Goal: Task Accomplishment & Management: Use online tool/utility

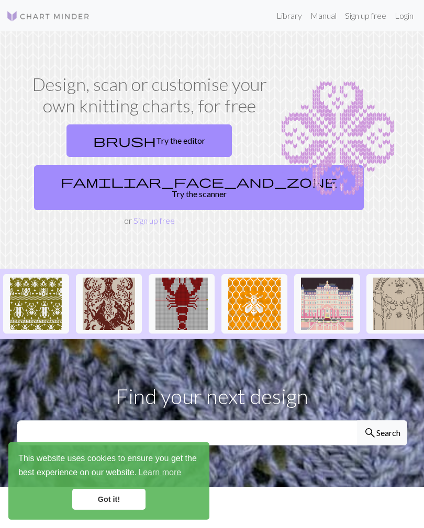
click at [150, 181] on link "familiar_face_and_zone Try the scanner" at bounding box center [199, 187] width 330 height 45
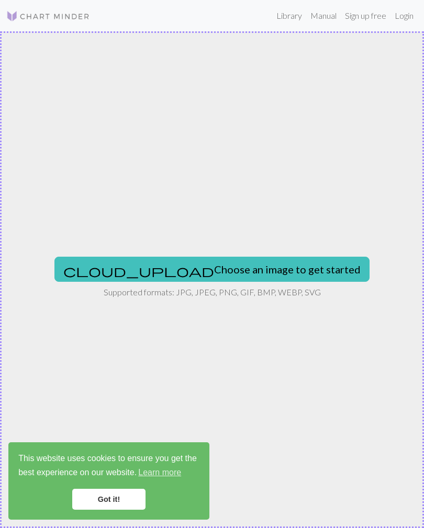
click at [205, 273] on button "cloud_upload Choose an image to get started" at bounding box center [211, 269] width 315 height 25
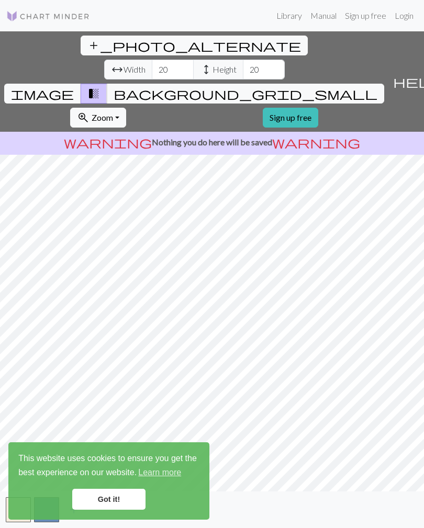
click at [114, 497] on link "Got it!" at bounding box center [108, 499] width 73 height 21
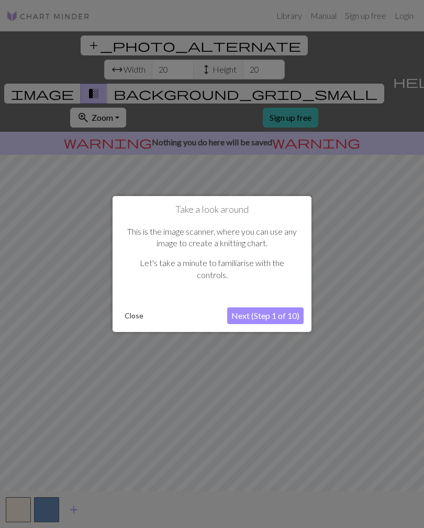
click at [264, 318] on button "Next (Step 1 of 10)" at bounding box center [265, 316] width 76 height 17
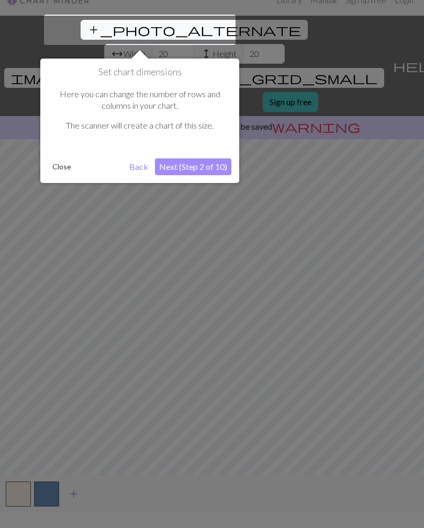
scroll to position [16, 0]
click at [197, 165] on button "Next (Step 2 of 10)" at bounding box center [193, 166] width 76 height 17
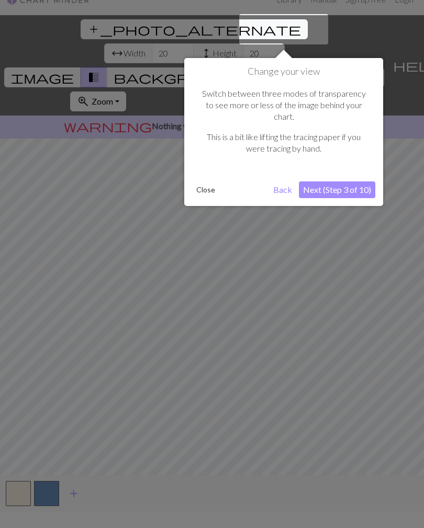
click at [347, 182] on button "Next (Step 3 of 10)" at bounding box center [337, 190] width 76 height 17
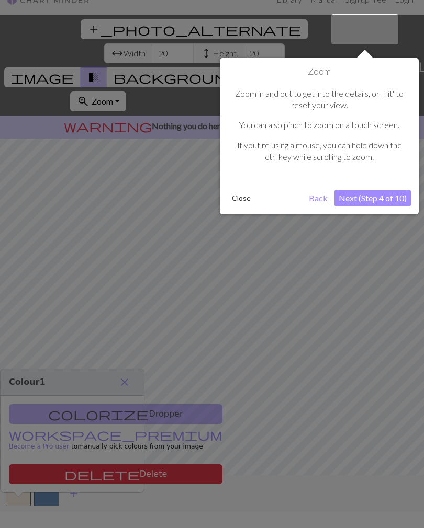
click at [372, 197] on button "Next (Step 4 of 10)" at bounding box center [372, 198] width 76 height 17
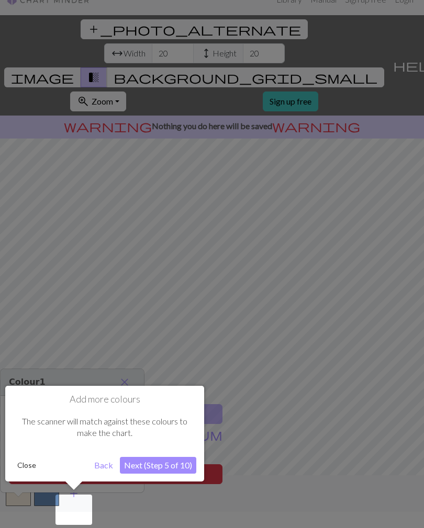
click at [165, 464] on button "Next (Step 5 of 10)" at bounding box center [158, 465] width 76 height 17
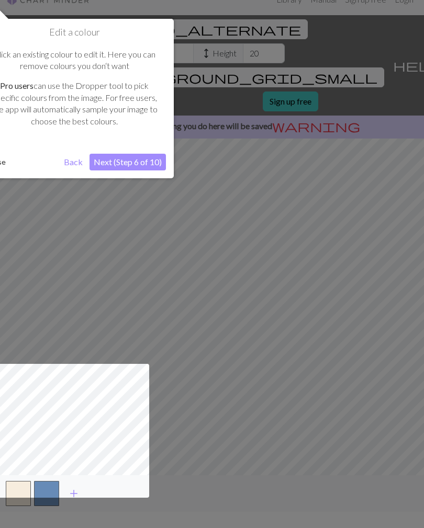
click at [132, 165] on button "Next (Step 6 of 10)" at bounding box center [127, 162] width 76 height 17
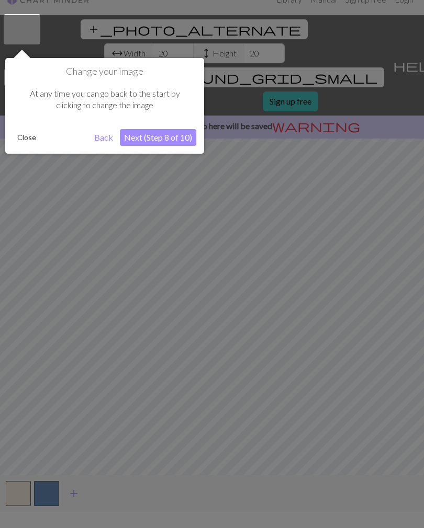
click at [165, 131] on button "Next (Step 8 of 10)" at bounding box center [158, 137] width 76 height 17
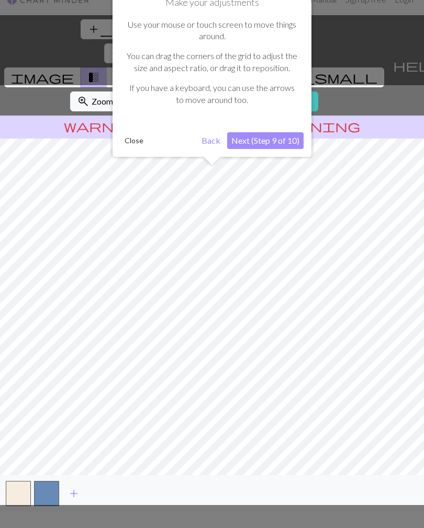
click at [277, 140] on button "Next (Step 9 of 10)" at bounding box center [265, 140] width 76 height 17
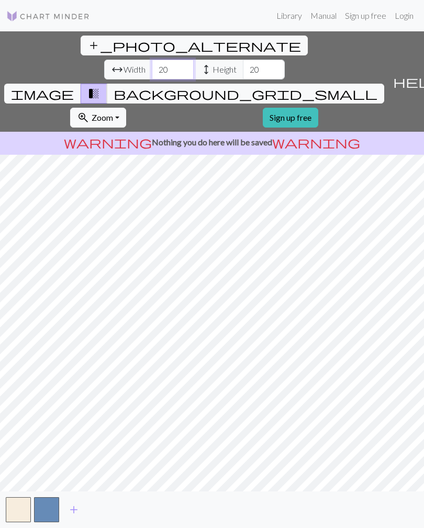
click at [152, 60] on input "20" at bounding box center [173, 70] width 42 height 20
type input "2"
type input "70"
click at [243, 60] on input "20" at bounding box center [264, 70] width 42 height 20
type input "2"
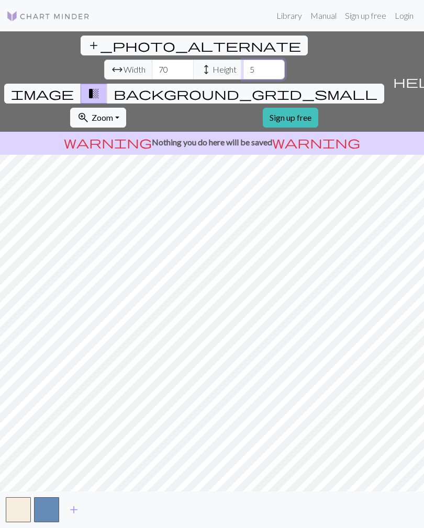
type input "50"
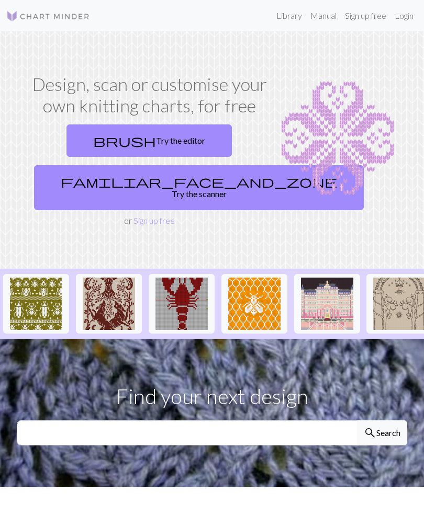
click at [164, 169] on link "familiar_face_and_zone Try the scanner" at bounding box center [199, 187] width 330 height 45
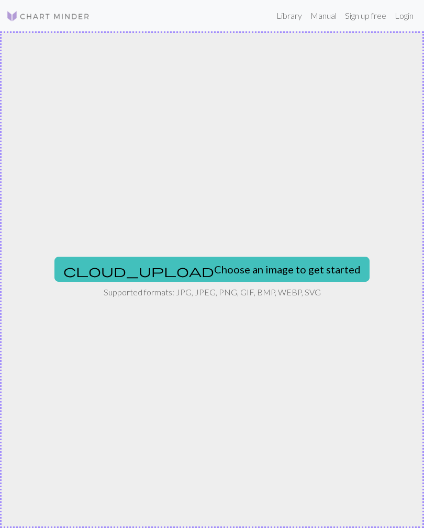
click at [273, 266] on button "cloud_upload Choose an image to get started" at bounding box center [211, 269] width 315 height 25
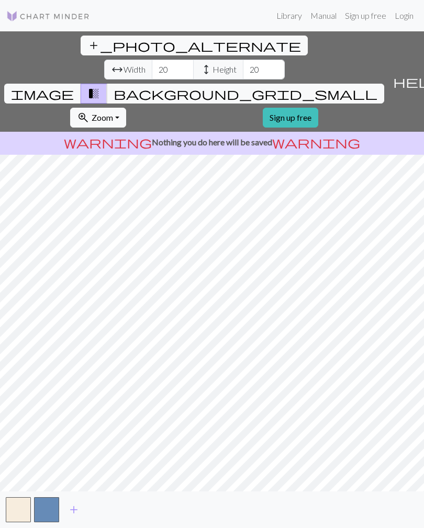
click at [313, 86] on span "background_grid_small" at bounding box center [246, 93] width 264 height 15
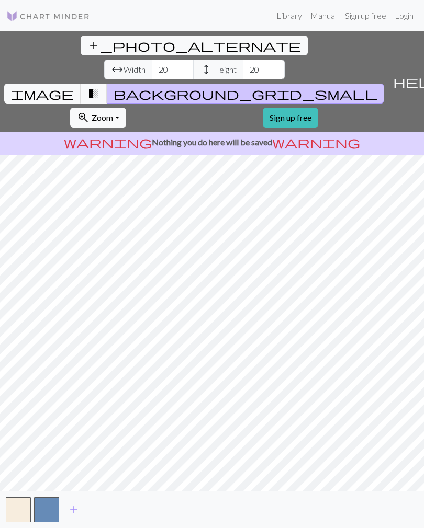
click at [74, 86] on span "image" at bounding box center [42, 93] width 63 height 15
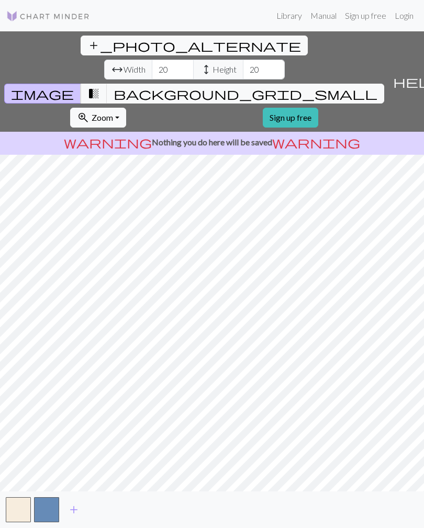
click at [104, 60] on span "arrow_range Width" at bounding box center [128, 70] width 48 height 20
click at [152, 60] on input "20" at bounding box center [173, 70] width 42 height 20
type input "2"
type input "70"
click at [243, 60] on input "20" at bounding box center [264, 70] width 42 height 20
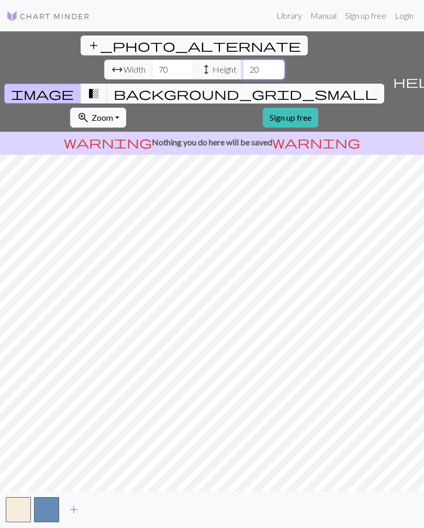
type input "2"
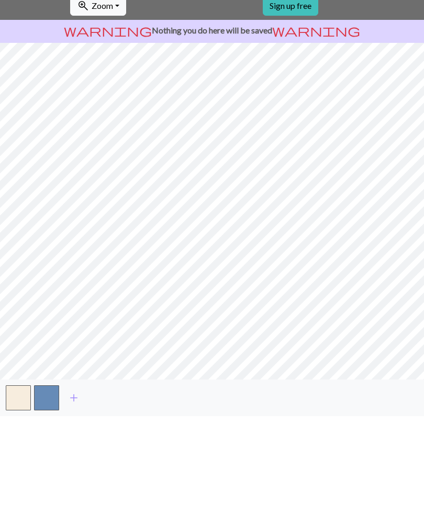
type input "50"
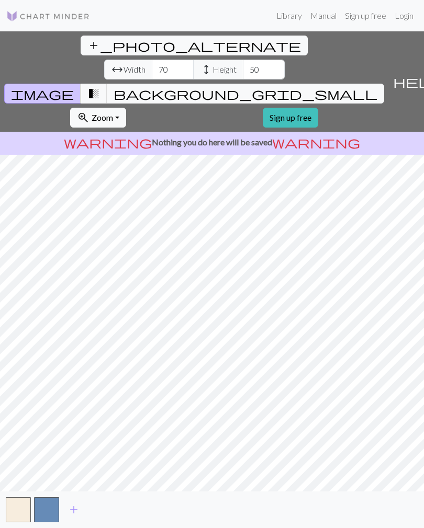
click at [87, 48] on span "add_photo_alternate" at bounding box center [193, 45] width 213 height 15
click at [406, 43] on button "help Show me around" at bounding box center [418, 81] width 60 height 100
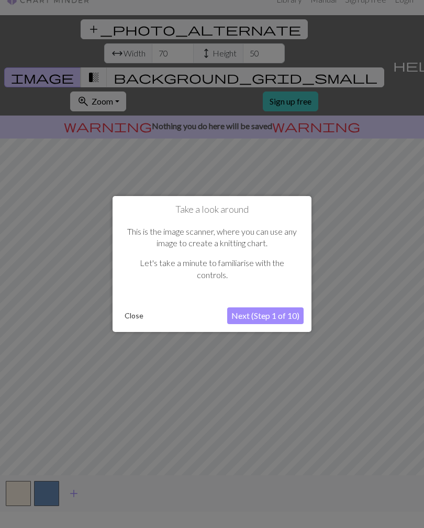
click at [137, 315] on button "Close" at bounding box center [133, 316] width 27 height 16
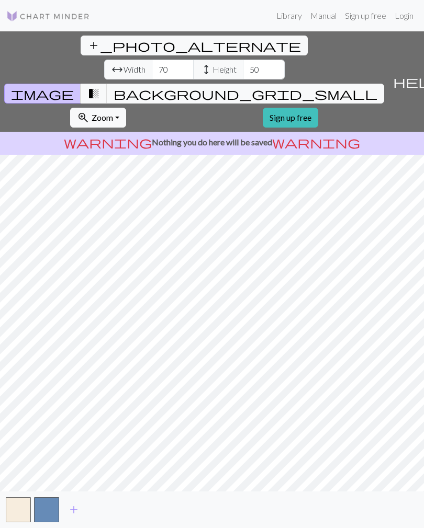
click at [100, 86] on span "transition_fade" at bounding box center [93, 93] width 13 height 15
click at [309, 86] on span "background_grid_small" at bounding box center [246, 93] width 264 height 15
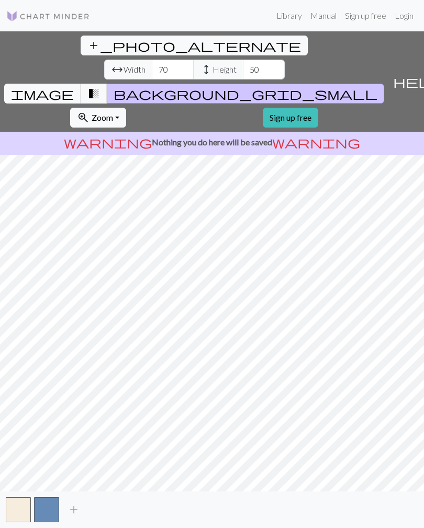
click at [74, 86] on span "image" at bounding box center [42, 93] width 63 height 15
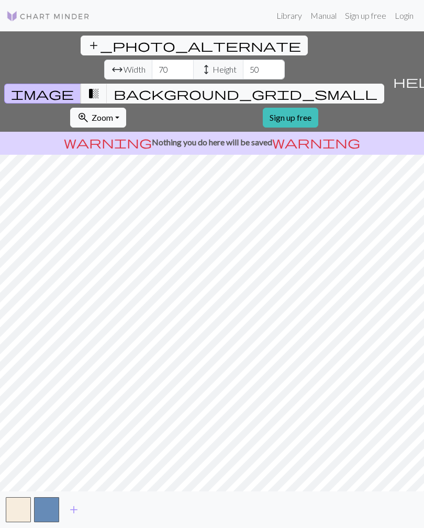
scroll to position [0, 0]
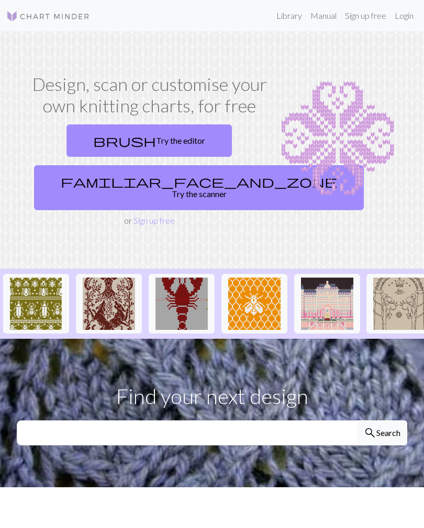
click at [133, 189] on link "familiar_face_and_zone Try the scanner" at bounding box center [199, 187] width 330 height 45
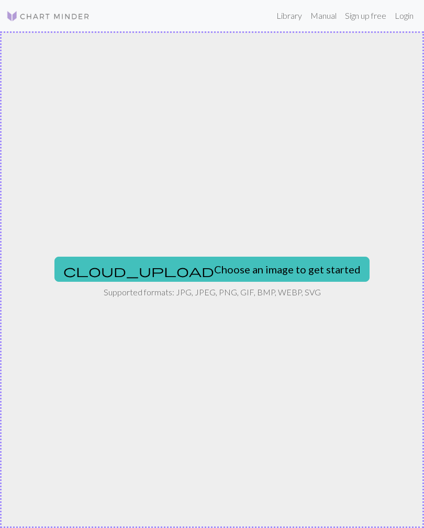
click at [185, 265] on button "cloud_upload Choose an image to get started" at bounding box center [211, 269] width 315 height 25
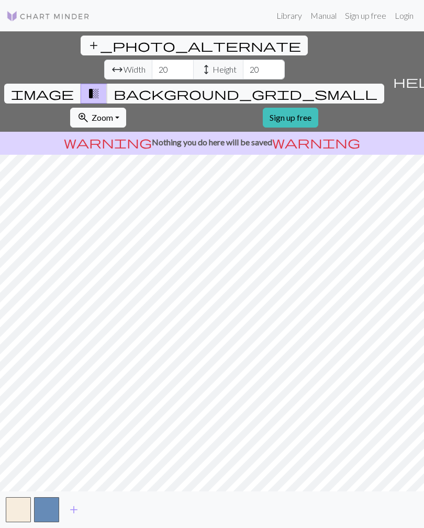
click at [74, 86] on span "image" at bounding box center [42, 93] width 63 height 15
click at [152, 60] on input "20" at bounding box center [173, 70] width 42 height 20
type input "2"
type input "70"
click at [243, 60] on input "20" at bounding box center [264, 70] width 42 height 20
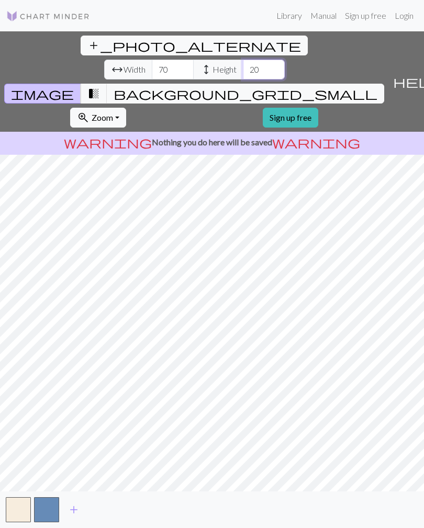
type input "2"
type input "50"
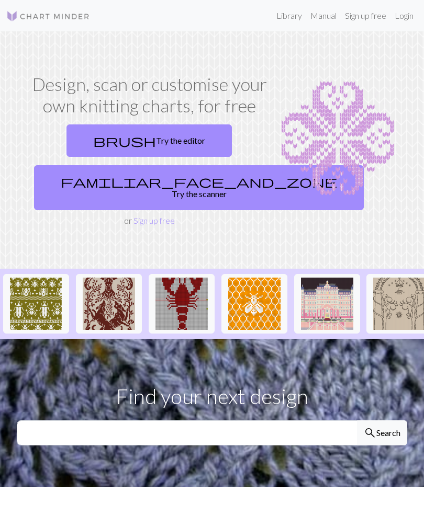
click at [148, 140] on link "brush Try the editor" at bounding box center [148, 141] width 165 height 32
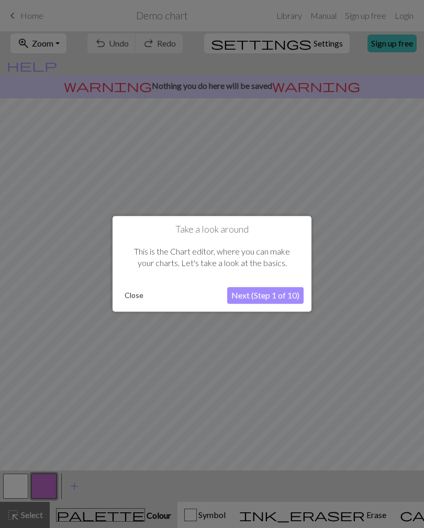
click at [277, 297] on button "Next (Step 1 of 10)" at bounding box center [265, 296] width 76 height 17
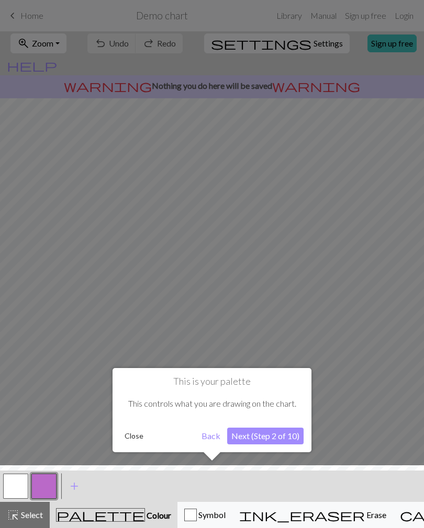
click at [272, 435] on button "Next (Step 2 of 10)" at bounding box center [265, 436] width 76 height 17
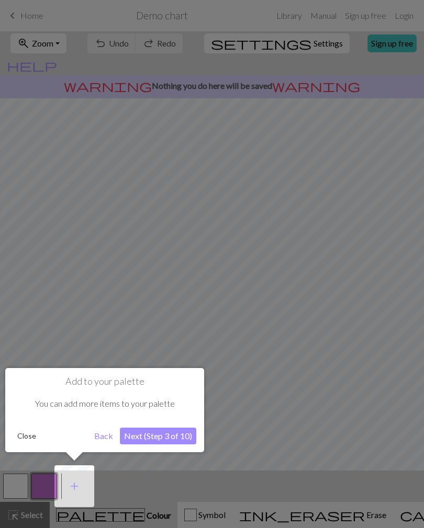
click at [170, 444] on button "Next (Step 3 of 10)" at bounding box center [158, 436] width 76 height 17
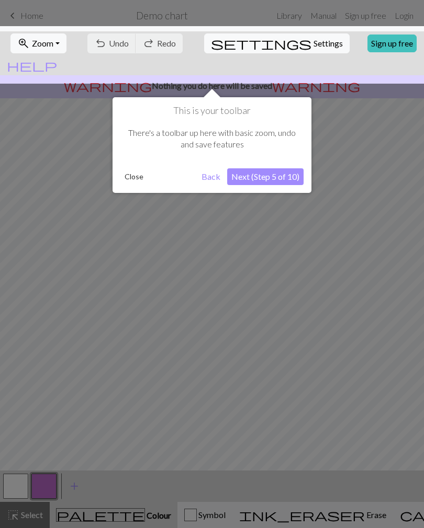
click at [131, 178] on button "Close" at bounding box center [133, 177] width 27 height 16
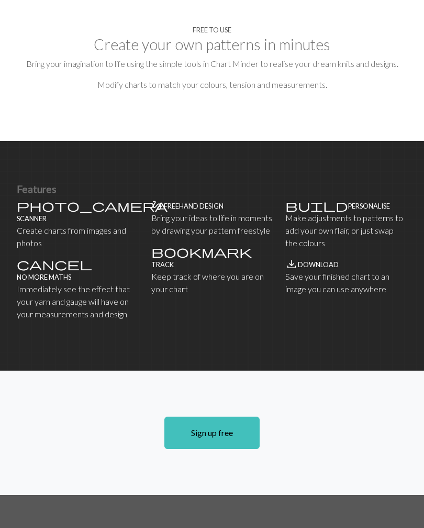
scroll to position [591, 0]
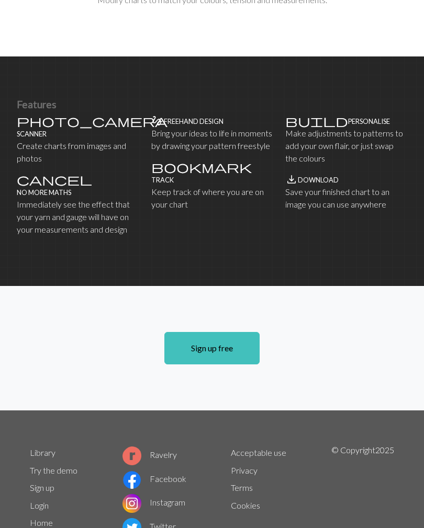
click at [205, 332] on link "Sign up free" at bounding box center [211, 348] width 95 height 32
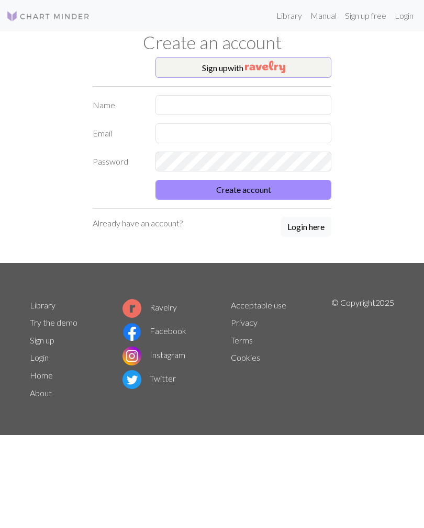
click at [305, 59] on button "Sign up with" at bounding box center [243, 67] width 176 height 21
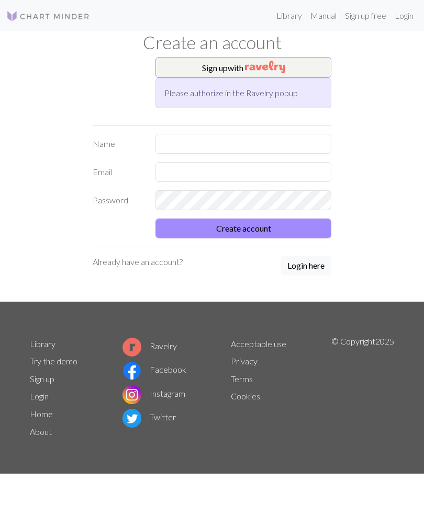
click at [235, 65] on button "Sign up with" at bounding box center [243, 67] width 176 height 21
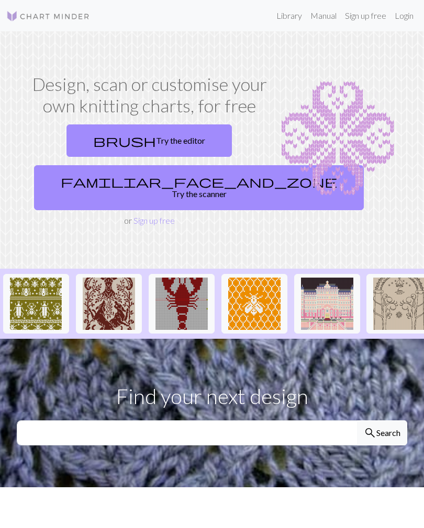
click at [361, 16] on link "Sign up free" at bounding box center [366, 15] width 50 height 21
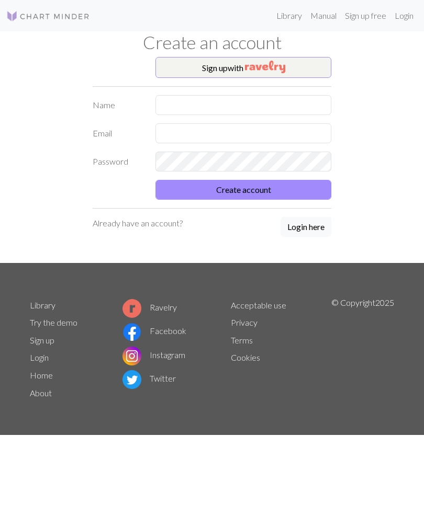
click at [279, 64] on img "button" at bounding box center [265, 67] width 40 height 13
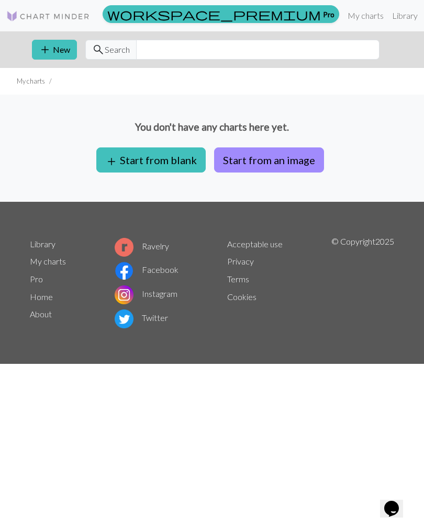
click at [268, 161] on button "Start from an image" at bounding box center [269, 160] width 110 height 25
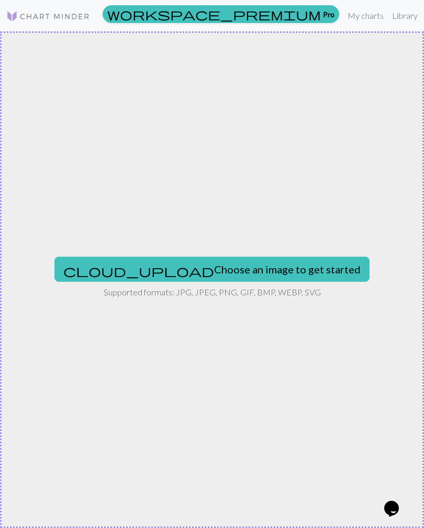
click at [253, 271] on button "cloud_upload Choose an image to get started" at bounding box center [211, 269] width 315 height 25
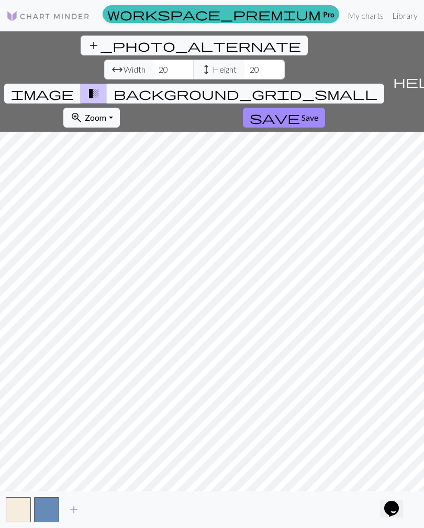
click at [74, 86] on span "image" at bounding box center [42, 93] width 63 height 15
click at [119, 108] on button "zoom_in Zoom Zoom" at bounding box center [91, 118] width 56 height 20
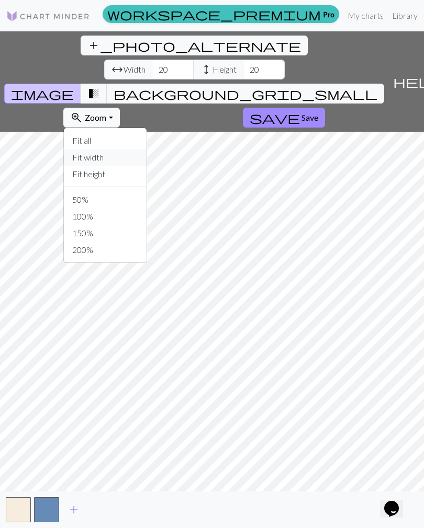
click at [147, 149] on button "Fit width" at bounding box center [105, 157] width 83 height 17
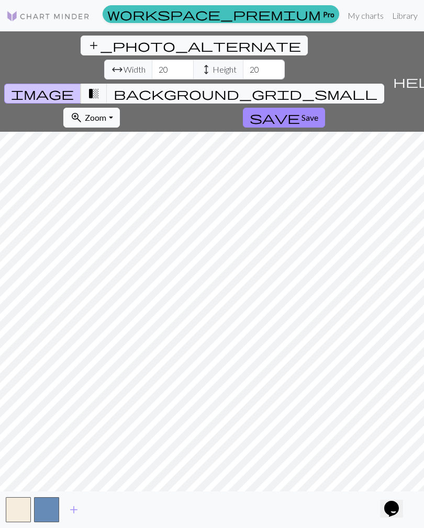
click at [408, 74] on span "help" at bounding box center [418, 81] width 50 height 15
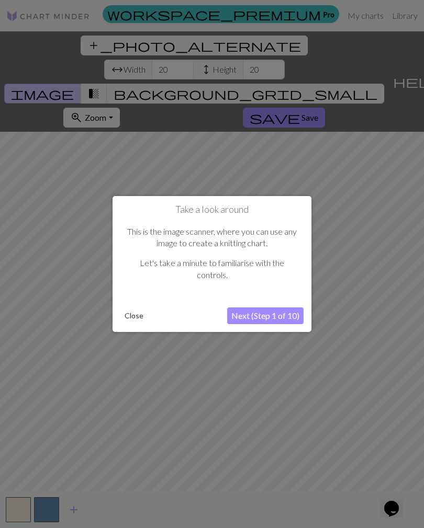
click at [132, 312] on button "Close" at bounding box center [133, 316] width 27 height 16
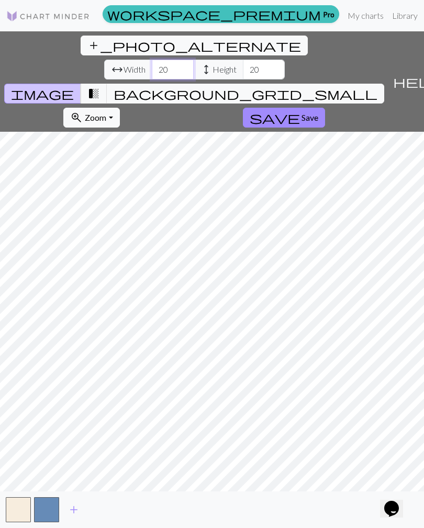
click at [152, 60] on input "20" at bounding box center [173, 70] width 42 height 20
type input "2"
type input "70"
click at [243, 60] on input "20" at bounding box center [264, 70] width 42 height 20
type input "2"
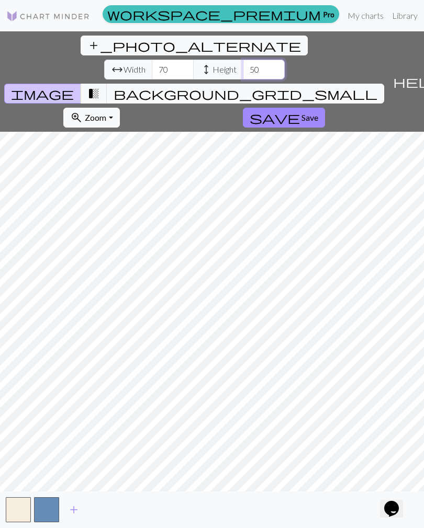
type input "5"
type input "6"
type input "50"
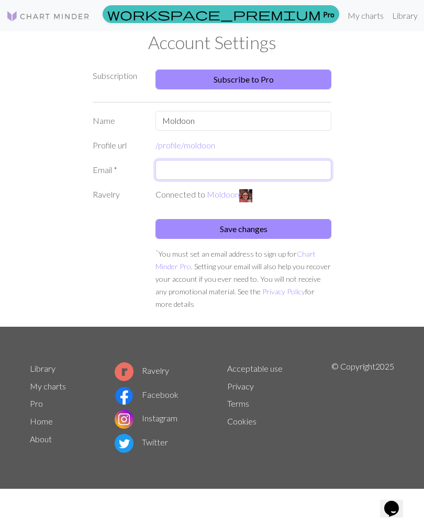
click at [305, 175] on input "text" at bounding box center [243, 170] width 176 height 20
type input "[EMAIL_ADDRESS][DOMAIN_NAME]"
click at [300, 226] on button "Save changes" at bounding box center [243, 229] width 176 height 20
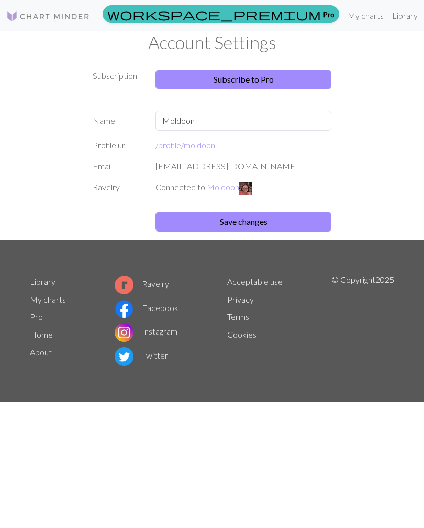
click at [34, 317] on link "Pro" at bounding box center [36, 317] width 13 height 10
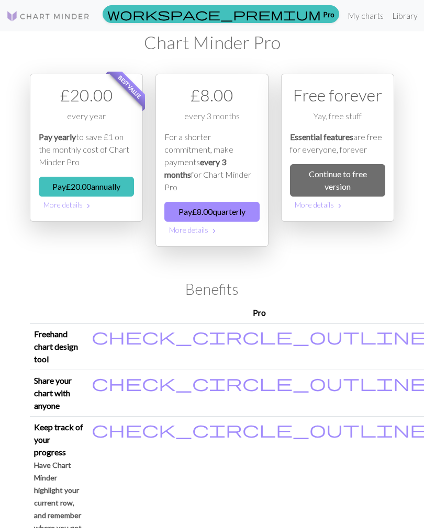
click at [343, 12] on link "My charts" at bounding box center [365, 15] width 44 height 21
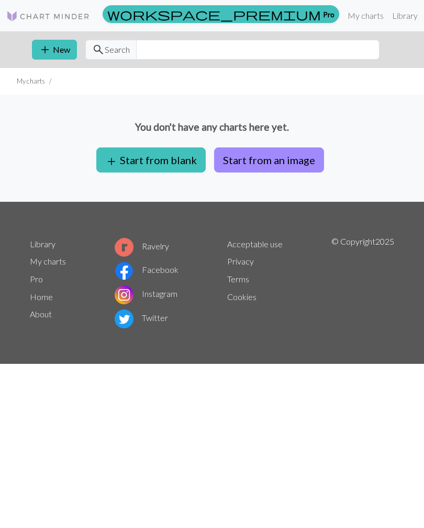
click at [55, 17] on img at bounding box center [48, 16] width 84 height 13
click at [276, 151] on button "Start from an image" at bounding box center [269, 160] width 110 height 25
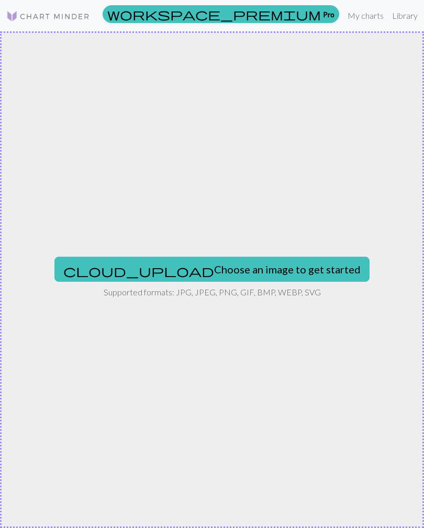
click at [283, 267] on button "cloud_upload Choose an image to get started" at bounding box center [211, 269] width 315 height 25
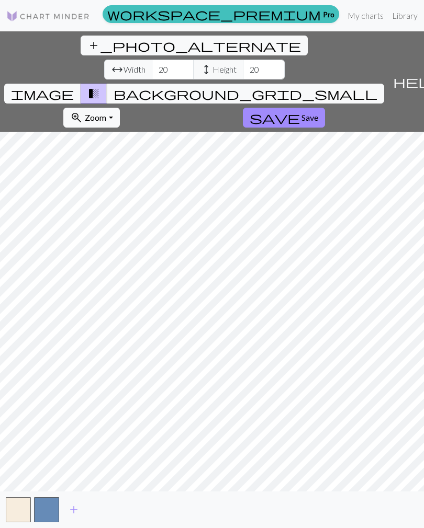
click at [81, 84] on button "image" at bounding box center [42, 94] width 77 height 20
click at [152, 60] on input "20" at bounding box center [173, 70] width 42 height 20
type input "2"
type input "5"
type input "70"
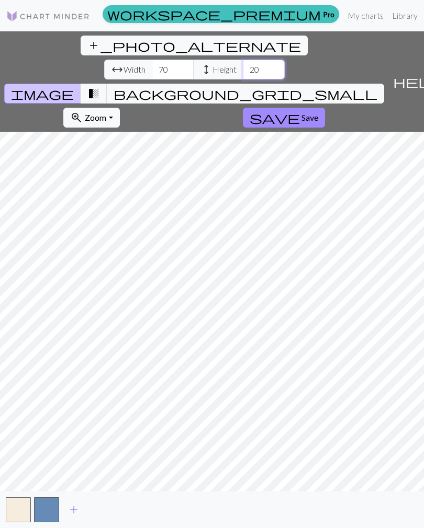
click at [243, 60] on input "20" at bounding box center [264, 70] width 42 height 20
type input "2"
type input "50"
click at [243, 108] on button "save Save" at bounding box center [284, 118] width 82 height 20
click at [250, 110] on span "save" at bounding box center [275, 117] width 50 height 15
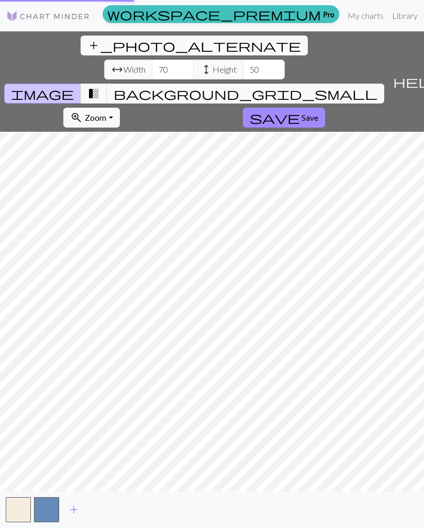
click at [81, 52] on button "add_photo_alternate Change image" at bounding box center [194, 46] width 227 height 20
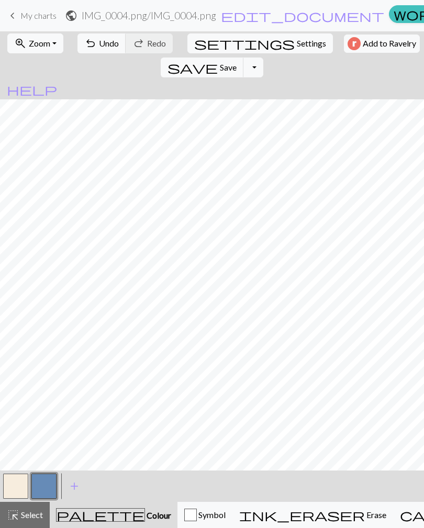
scroll to position [52, 6]
click at [33, 12] on span "My charts" at bounding box center [38, 15] width 36 height 10
click at [194, 35] on button "settings Settings" at bounding box center [259, 43] width 145 height 20
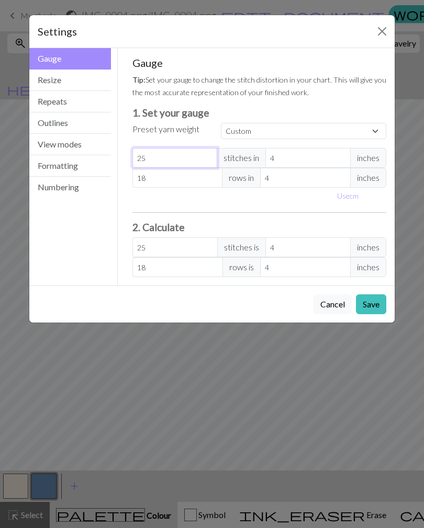
click at [162, 157] on input "25" at bounding box center [174, 158] width 85 height 20
type input "2"
type input "0"
type input "1"
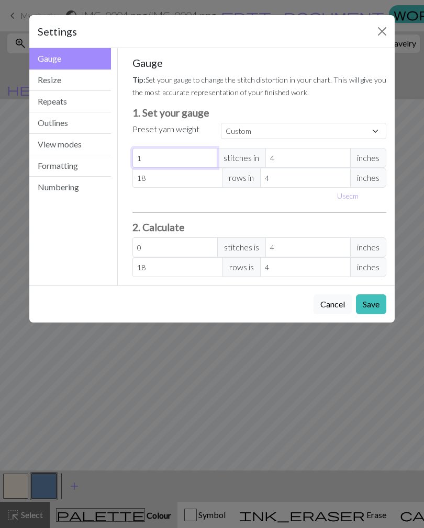
type input "1"
type input "17"
click at [162, 181] on input "18" at bounding box center [177, 178] width 91 height 20
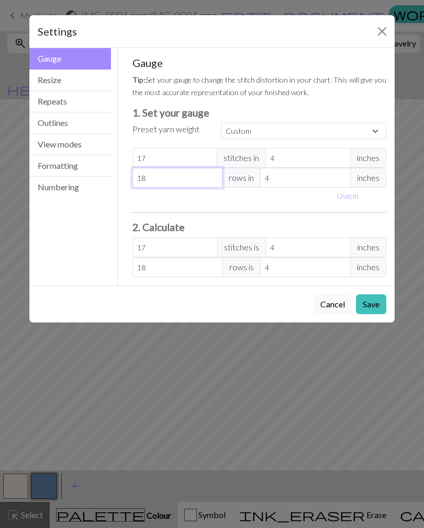
type input "1"
type input "0"
type input "2"
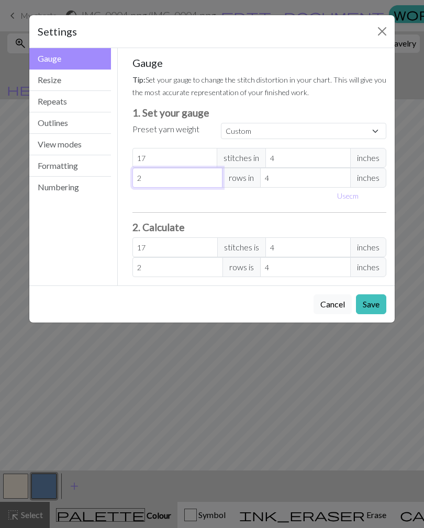
type input "22"
click at [58, 78] on button "Resize" at bounding box center [70, 80] width 82 height 21
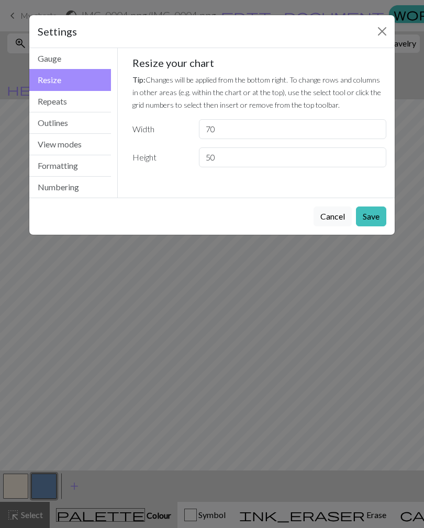
click at [51, 99] on button "Repeats" at bounding box center [70, 101] width 82 height 21
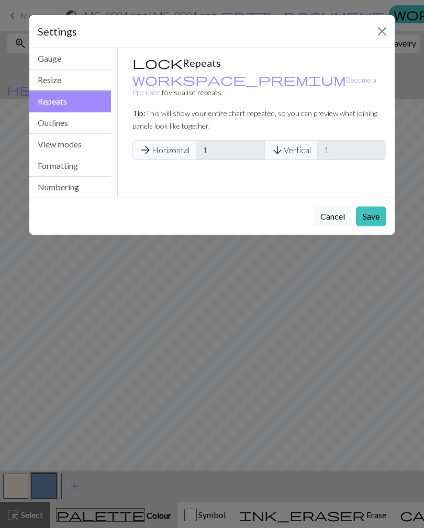
click at [49, 121] on button "Outlines" at bounding box center [70, 122] width 82 height 21
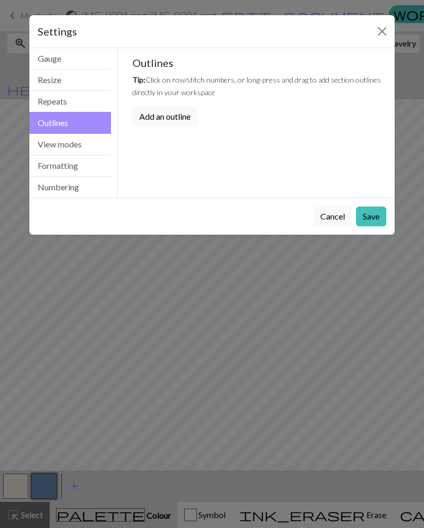
click at [54, 145] on button "View modes" at bounding box center [70, 144] width 82 height 21
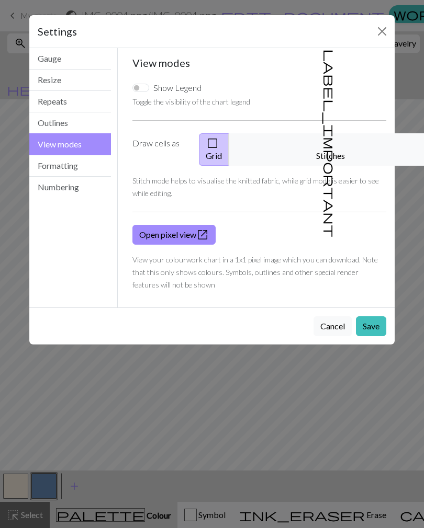
click at [341, 137] on button "label_important Stitches" at bounding box center [331, 149] width 204 height 32
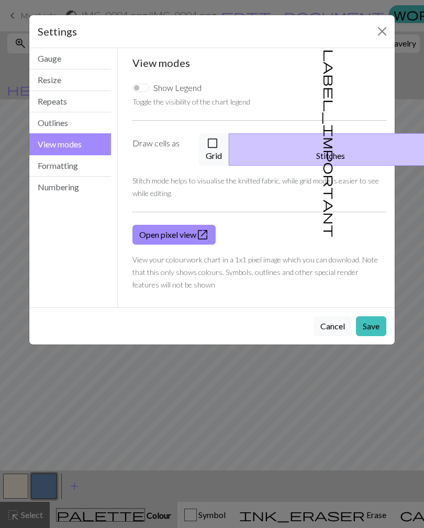
click at [49, 162] on button "Formatting" at bounding box center [70, 165] width 82 height 21
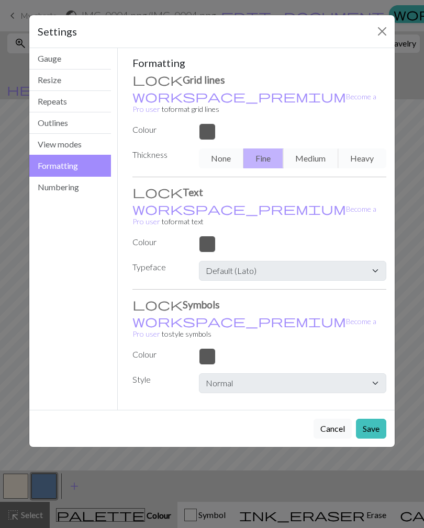
click at [56, 184] on button "Numbering" at bounding box center [70, 187] width 82 height 21
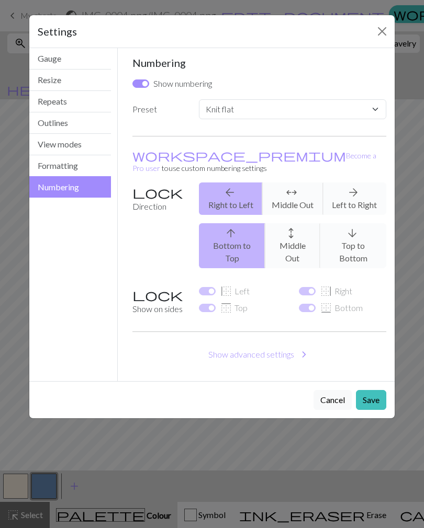
click at [52, 59] on button "Gauge" at bounding box center [70, 58] width 82 height 21
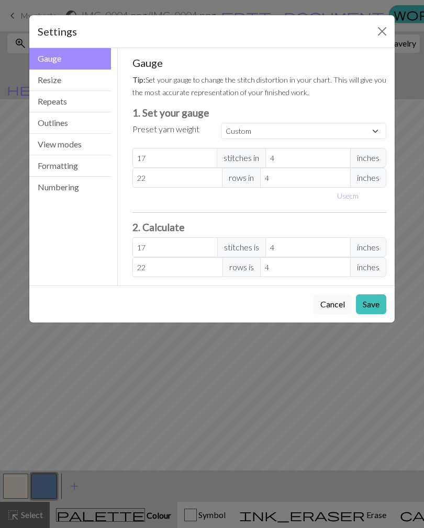
click at [380, 310] on button "Save" at bounding box center [371, 305] width 30 height 20
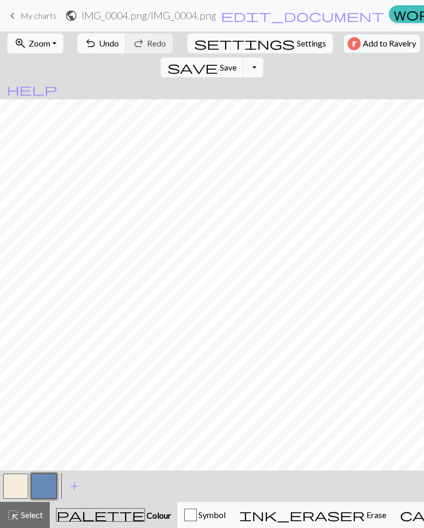
scroll to position [8, 6]
click at [75, 485] on span "add" at bounding box center [74, 486] width 13 height 15
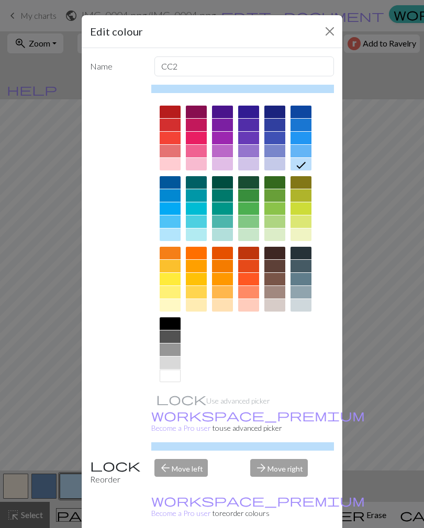
click at [168, 278] on div at bounding box center [170, 279] width 21 height 13
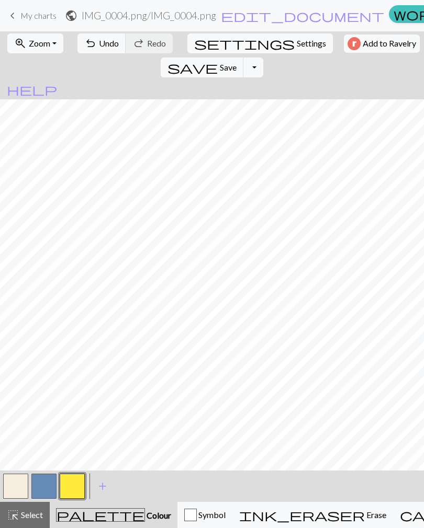
click at [41, 481] on button "button" at bounding box center [43, 486] width 25 height 25
click at [44, 482] on button "button" at bounding box center [43, 486] width 25 height 25
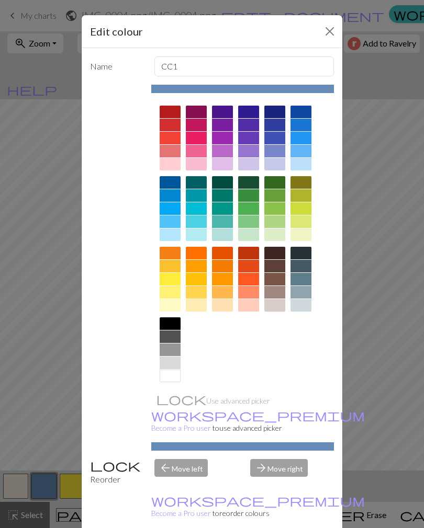
click at [193, 264] on div at bounding box center [196, 266] width 21 height 13
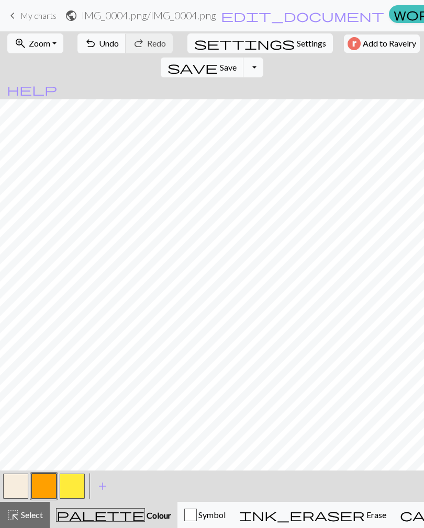
click at [8, 482] on button "button" at bounding box center [15, 486] width 25 height 25
click at [66, 482] on button "button" at bounding box center [72, 486] width 25 height 25
click at [15, 483] on button "button" at bounding box center [15, 486] width 25 height 25
click at [14, 485] on button "button" at bounding box center [15, 486] width 25 height 25
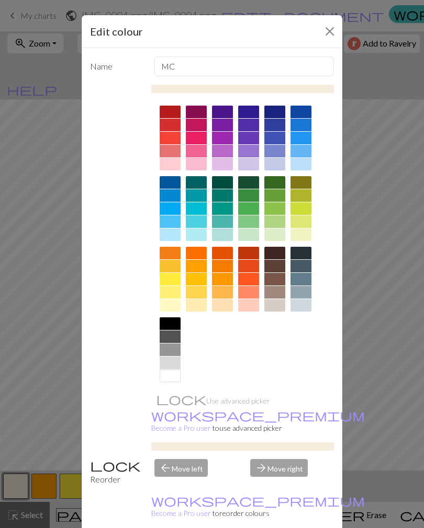
click at [167, 277] on div at bounding box center [170, 279] width 21 height 13
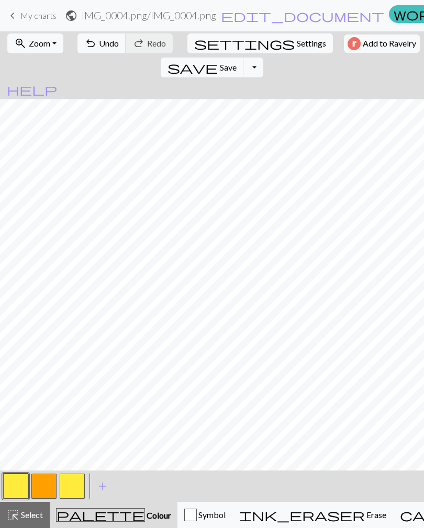
click at [14, 483] on button "button" at bounding box center [15, 486] width 25 height 25
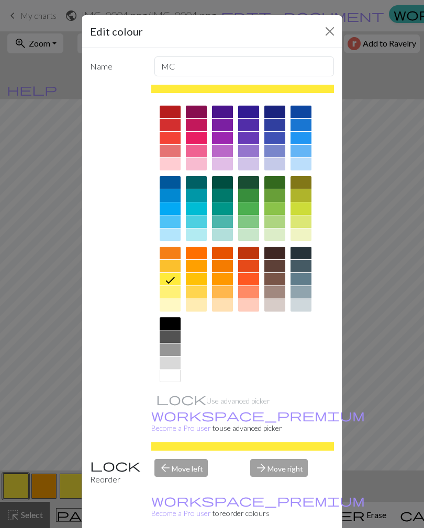
click at [197, 139] on div at bounding box center [196, 138] width 21 height 13
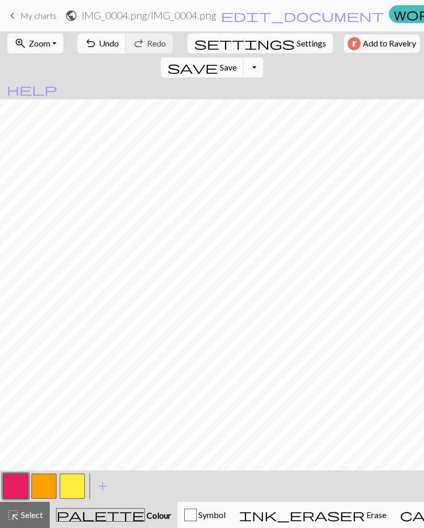
click at [275, 512] on span "ink_eraser" at bounding box center [302, 515] width 126 height 15
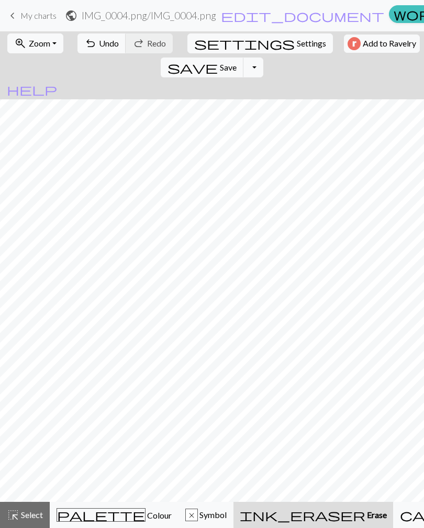
scroll to position [0, 6]
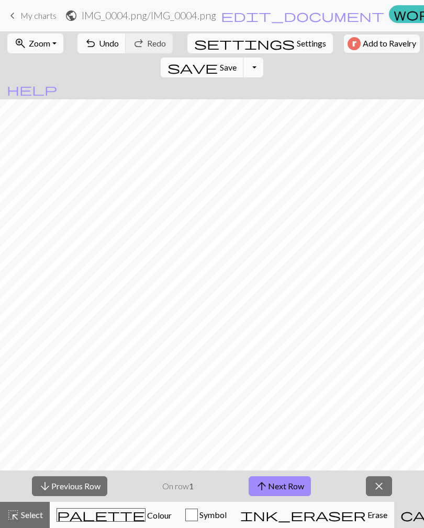
click at [376, 479] on span "close" at bounding box center [379, 486] width 13 height 15
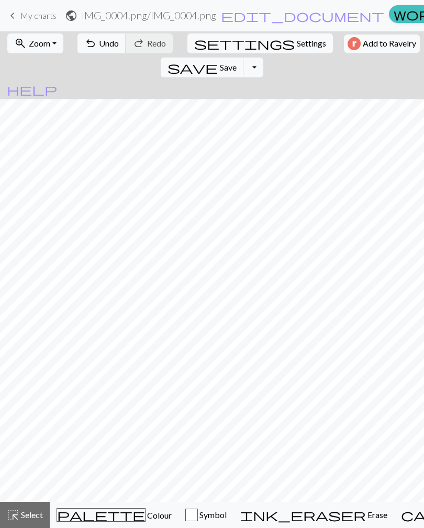
click at [15, 517] on span "highlight_alt" at bounding box center [13, 515] width 13 height 15
click at [21, 523] on button "highlight_alt Select Select" at bounding box center [25, 515] width 50 height 26
click at [20, 5] on div "keyboard_arrow_left My charts public IMG_0004.png / IMG_0004.png edit_document …" at bounding box center [212, 15] width 424 height 21
click at [8, 10] on span "keyboard_arrow_left" at bounding box center [12, 15] width 13 height 15
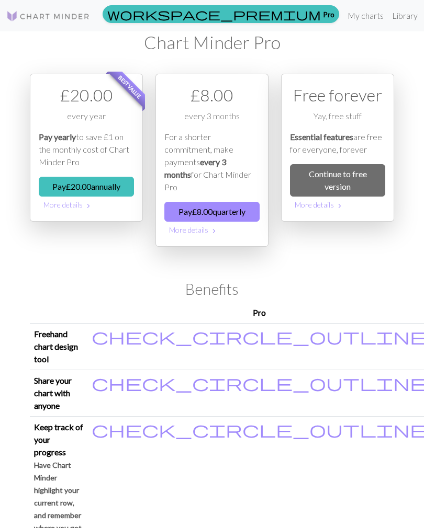
click at [343, 15] on link "My charts" at bounding box center [365, 15] width 44 height 21
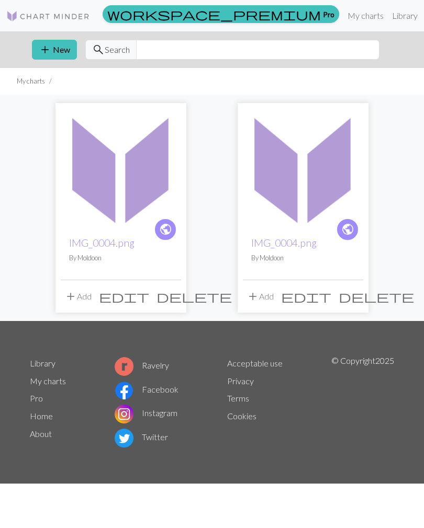
click at [348, 294] on span "delete" at bounding box center [376, 296] width 75 height 15
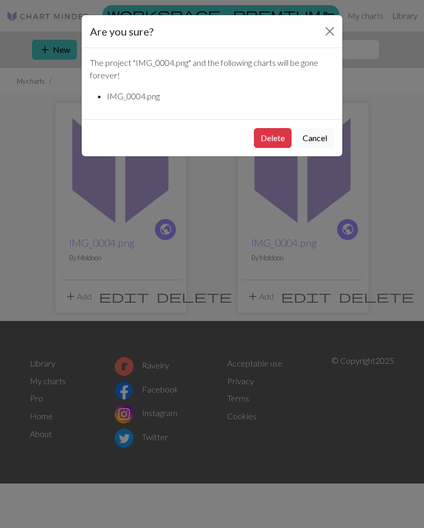
click at [271, 132] on button "Delete" at bounding box center [273, 138] width 38 height 20
click at [272, 136] on button "Delete" at bounding box center [273, 138] width 38 height 20
click at [271, 139] on button "Delete" at bounding box center [273, 138] width 38 height 20
click at [271, 137] on button "Delete" at bounding box center [273, 138] width 38 height 20
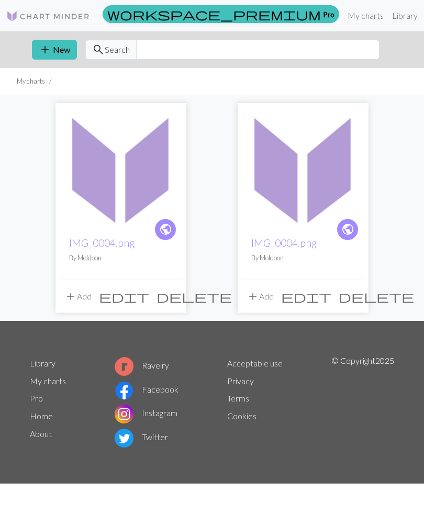
click at [168, 297] on span "delete" at bounding box center [193, 296] width 75 height 15
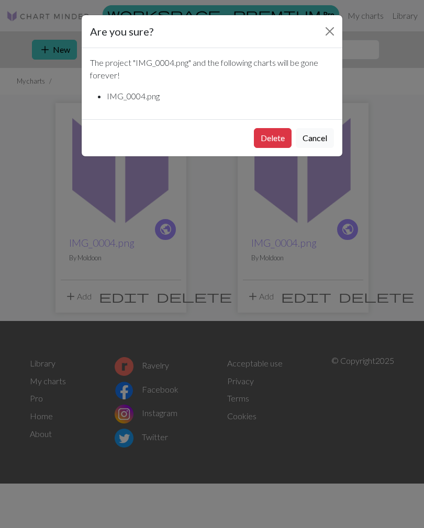
click at [52, 48] on div "Are you sure? The project " IMG_0004.png " and the following charts will be gon…" at bounding box center [212, 264] width 424 height 528
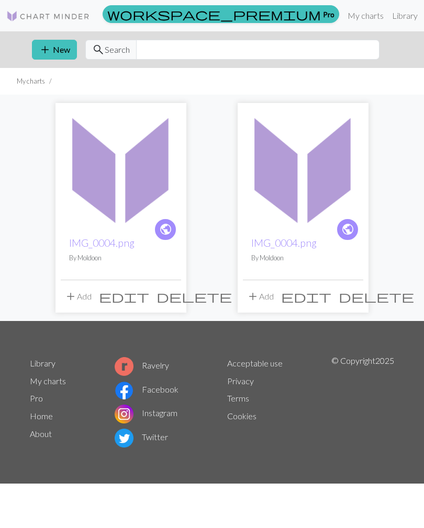
click at [352, 294] on span "delete" at bounding box center [376, 296] width 75 height 15
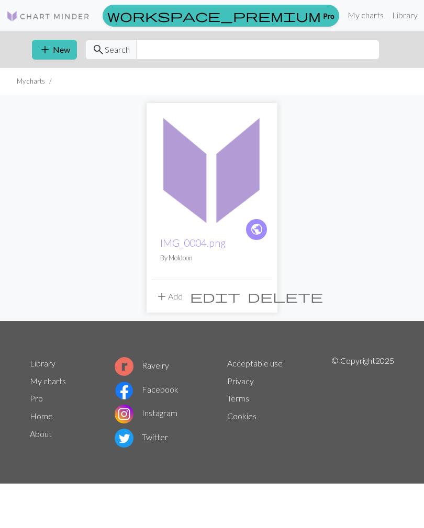
click at [262, 299] on span "delete" at bounding box center [284, 296] width 75 height 15
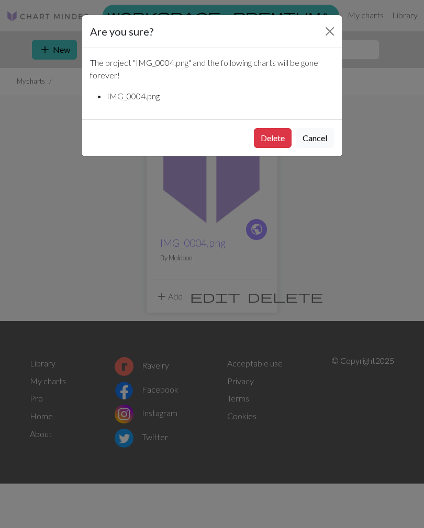
click at [264, 129] on button "Delete" at bounding box center [273, 138] width 38 height 20
click at [275, 138] on button "Delete" at bounding box center [273, 138] width 38 height 20
click at [274, 134] on button "Delete" at bounding box center [273, 138] width 38 height 20
click at [268, 144] on button "Delete" at bounding box center [273, 138] width 38 height 20
click at [269, 133] on button "Delete" at bounding box center [273, 138] width 38 height 20
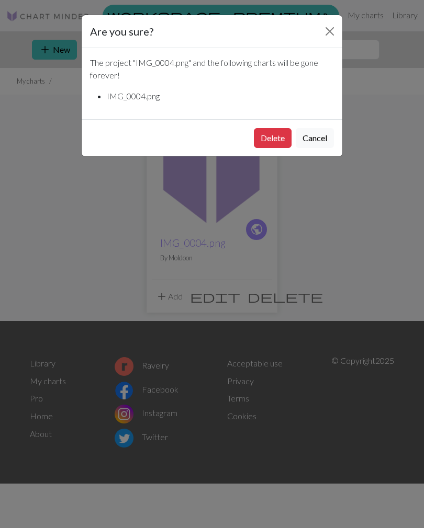
click at [267, 130] on button "Delete" at bounding box center [273, 138] width 38 height 20
click at [316, 137] on button "Cancel" at bounding box center [315, 138] width 38 height 20
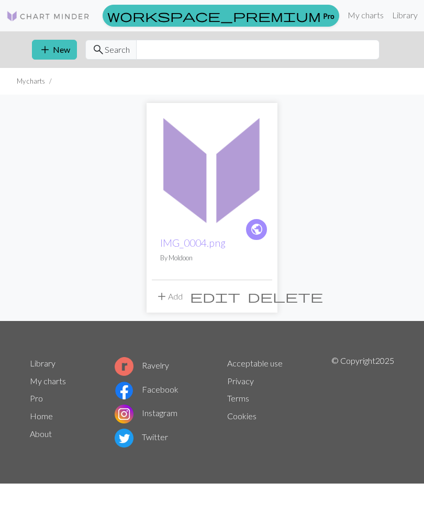
click at [59, 53] on button "add New" at bounding box center [54, 50] width 45 height 20
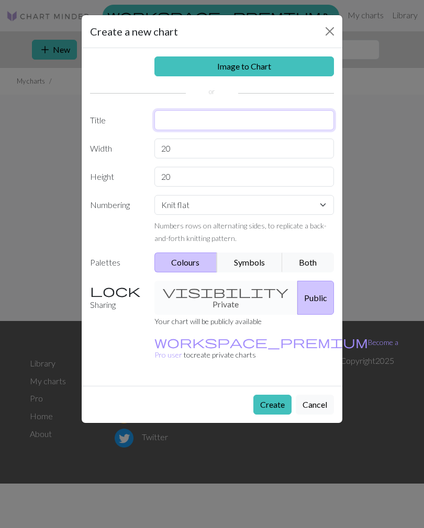
click at [278, 118] on input "text" at bounding box center [244, 120] width 180 height 20
type input "Mabel Star1"
click at [225, 146] on input "20" at bounding box center [244, 149] width 180 height 20
type input "2"
type input "70"
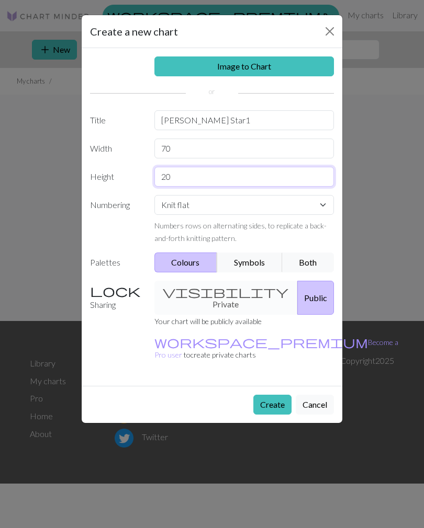
click at [228, 181] on input "20" at bounding box center [244, 177] width 180 height 20
type input "2"
type input "50"
click at [238, 59] on link "Image to Chart" at bounding box center [244, 67] width 180 height 20
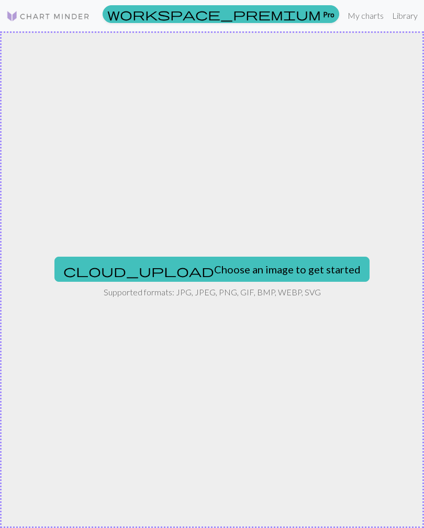
click at [241, 260] on button "cloud_upload Choose an image to get started" at bounding box center [211, 269] width 315 height 25
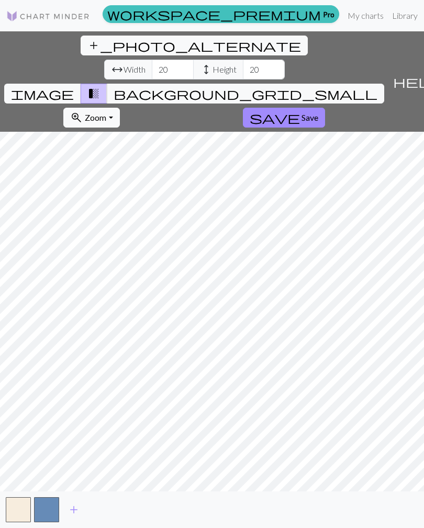
click at [87, 47] on span "add_photo_alternate" at bounding box center [193, 45] width 213 height 15
click at [152, 60] on input "20" at bounding box center [173, 70] width 42 height 20
type input "2"
type input "70"
click at [243, 60] on input "20" at bounding box center [264, 70] width 42 height 20
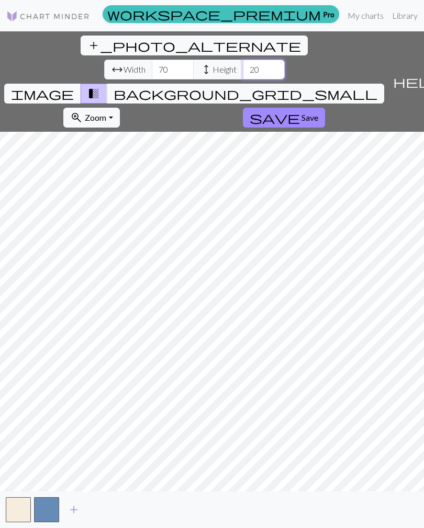
type input "2"
type input "50"
click at [18, 508] on button "button" at bounding box center [18, 510] width 25 height 25
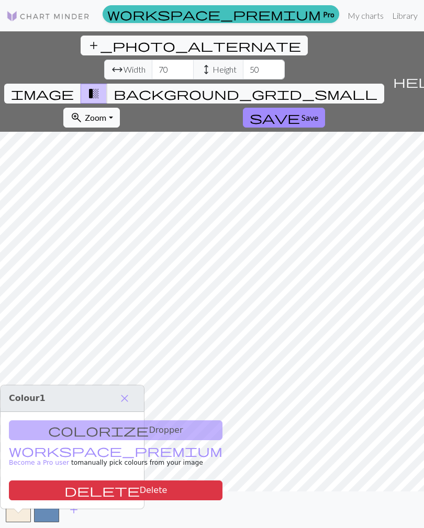
click at [104, 414] on div "colorize Dropper workspace_premium Become a Pro user to manually pick colours f…" at bounding box center [72, 460] width 143 height 97
click at [82, 412] on div "colorize Dropper workspace_premium Become a Pro user to manually pick colours f…" at bounding box center [72, 460] width 143 height 97
click at [128, 391] on span "close" at bounding box center [124, 398] width 13 height 15
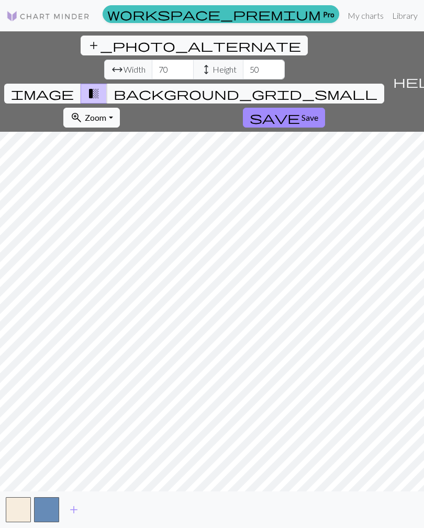
click at [53, 510] on button "button" at bounding box center [46, 510] width 25 height 25
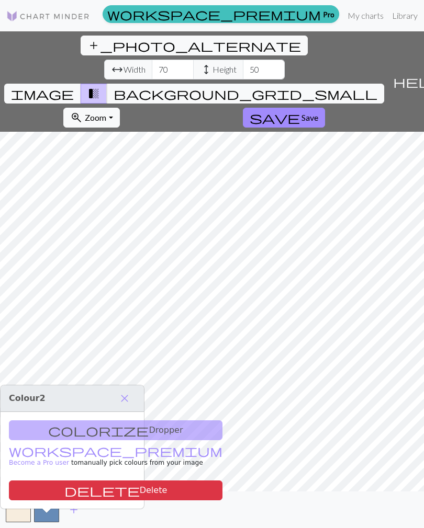
click at [88, 417] on div "colorize Dropper workspace_premium Become a Pro user to manually pick colours f…" at bounding box center [72, 460] width 143 height 97
click at [80, 414] on div "colorize Dropper workspace_premium Become a Pro user to manually pick colours f…" at bounding box center [72, 460] width 143 height 97
click at [102, 481] on button "delete Delete" at bounding box center [115, 491] width 213 height 20
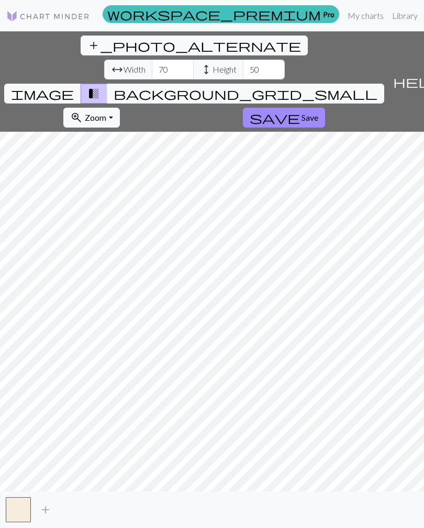
click at [22, 510] on button "button" at bounding box center [18, 510] width 25 height 25
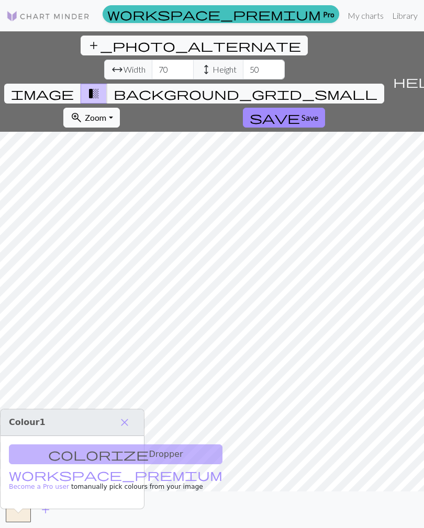
click at [123, 415] on span "close" at bounding box center [124, 422] width 13 height 15
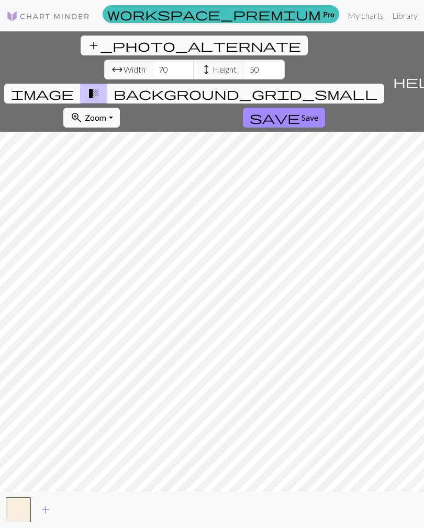
click at [263, 15] on nav "workspace_premium Pro My charts Library Manual Hi Moldoon Account settings Logo…" at bounding box center [212, 15] width 424 height 31
click at [74, 86] on span "image" at bounding box center [42, 93] width 63 height 15
click at [301, 112] on span "Save" at bounding box center [309, 117] width 17 height 10
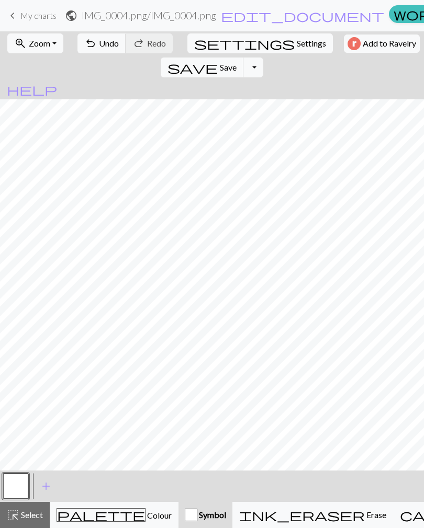
click at [49, 45] on button "zoom_in Zoom Zoom" at bounding box center [35, 43] width 56 height 20
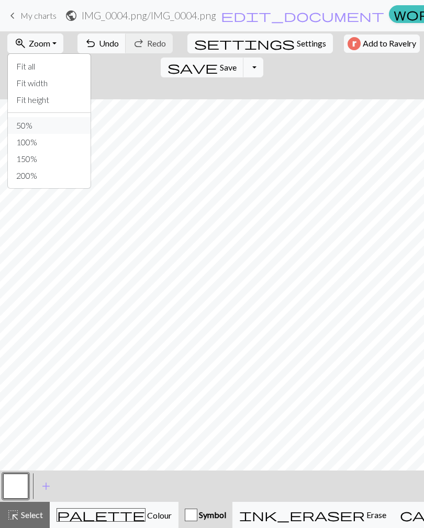
click at [26, 124] on button "50%" at bounding box center [49, 125] width 83 height 17
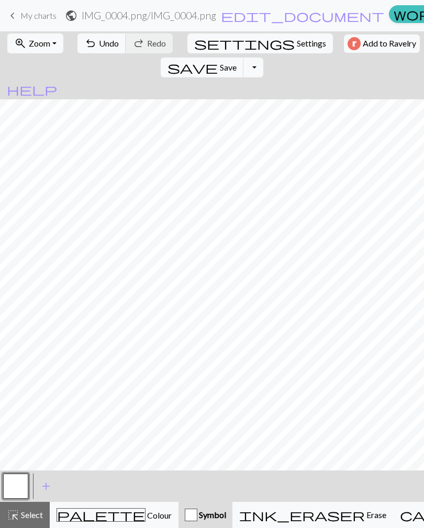
click at [46, 39] on span "Zoom" at bounding box center [39, 43] width 21 height 10
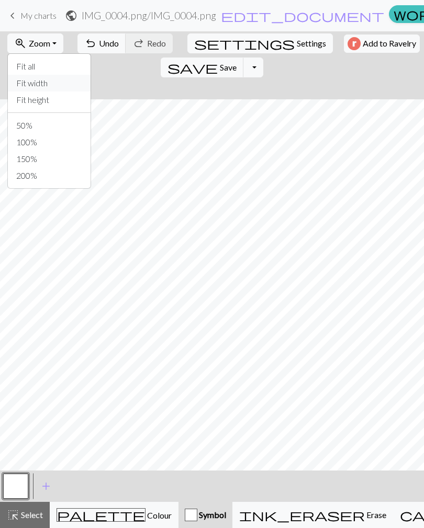
click at [35, 83] on button "Fit width" at bounding box center [49, 83] width 83 height 17
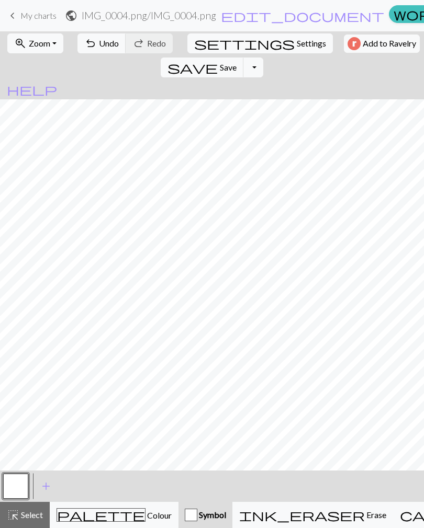
click at [48, 36] on button "zoom_in Zoom Zoom" at bounding box center [35, 43] width 56 height 20
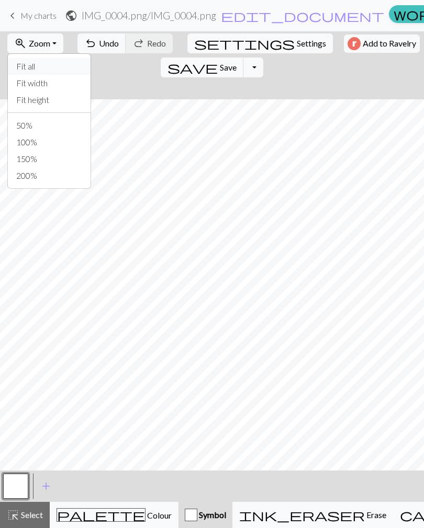
click at [28, 65] on button "Fit all" at bounding box center [49, 66] width 83 height 17
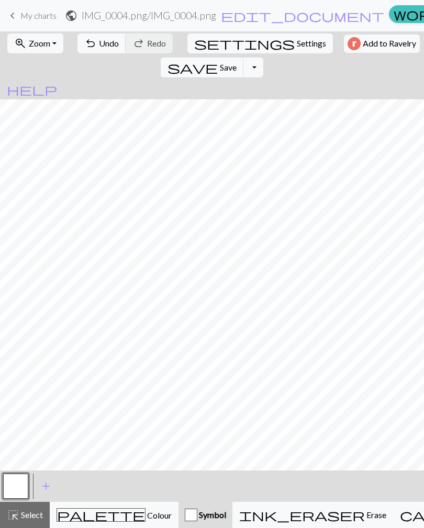
click at [47, 44] on span "Zoom" at bounding box center [39, 43] width 21 height 10
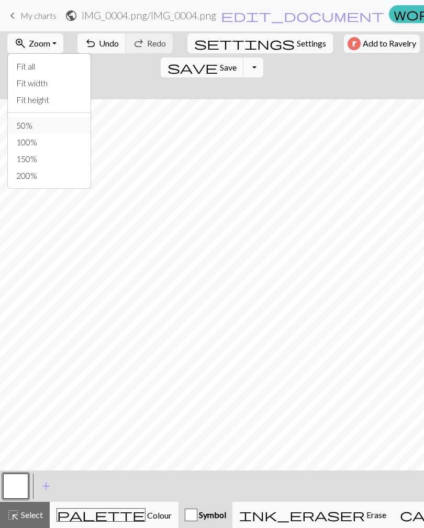
click at [21, 122] on button "50%" at bounding box center [49, 125] width 83 height 17
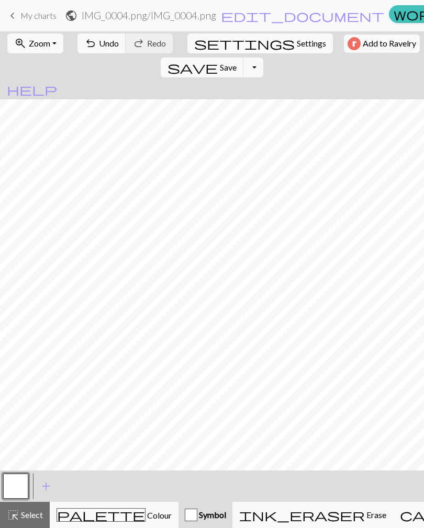
click at [54, 39] on button "zoom_in Zoom Zoom" at bounding box center [35, 43] width 56 height 20
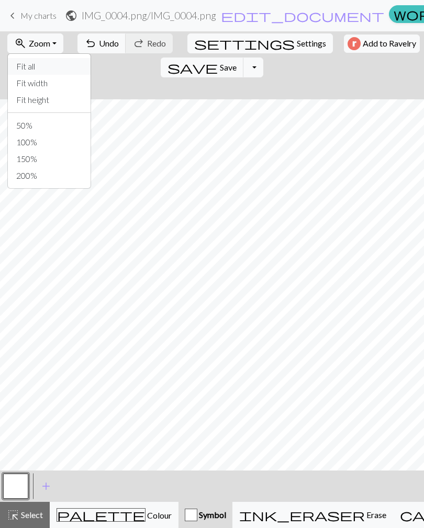
click at [28, 67] on button "Fit all" at bounding box center [49, 66] width 83 height 17
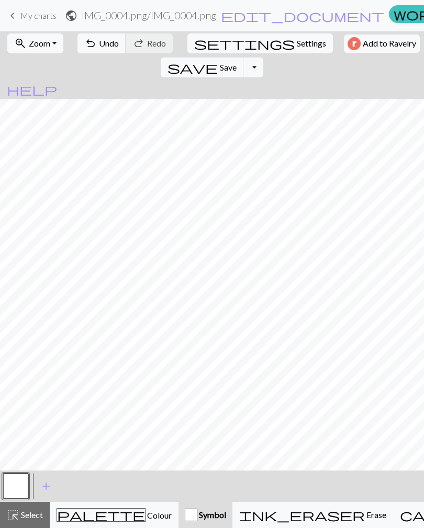
click at [297, 47] on span "Settings" at bounding box center [311, 43] width 29 height 13
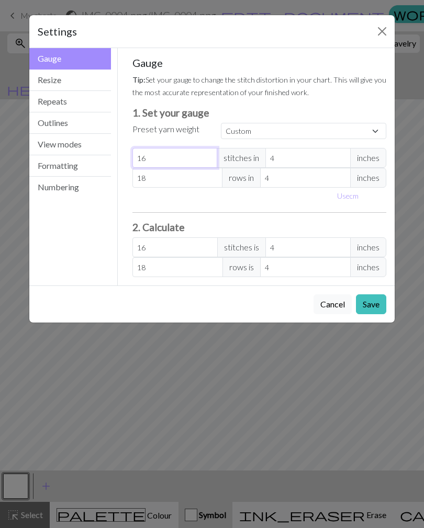
click at [186, 158] on input "16" at bounding box center [174, 158] width 85 height 20
type input "1"
type input "0"
type input "1"
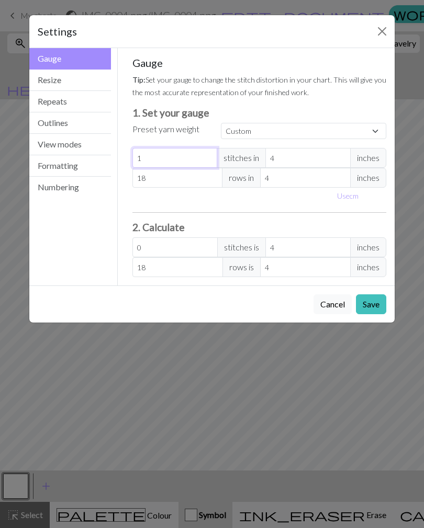
type input "1"
type input "17"
click at [163, 177] on input "18" at bounding box center [177, 178] width 91 height 20
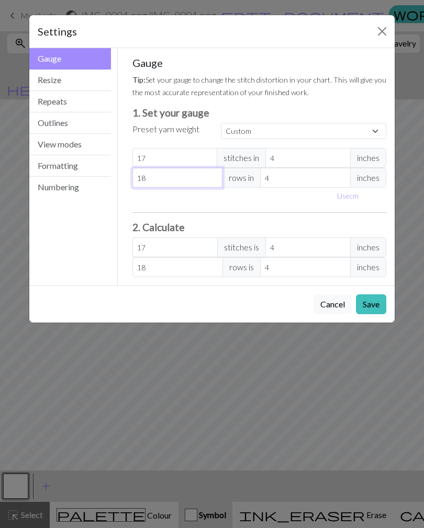
type input "1"
type input "0"
type input "2"
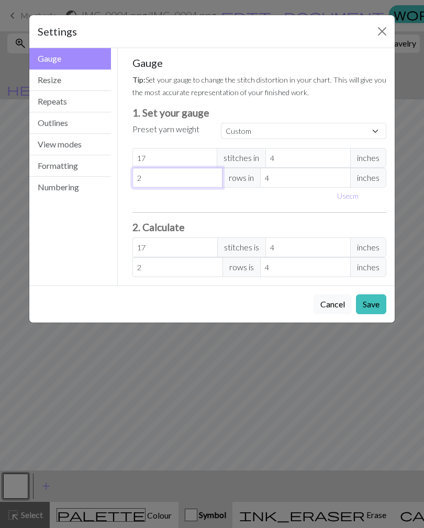
type input "22"
click at [372, 300] on button "Save" at bounding box center [371, 305] width 30 height 20
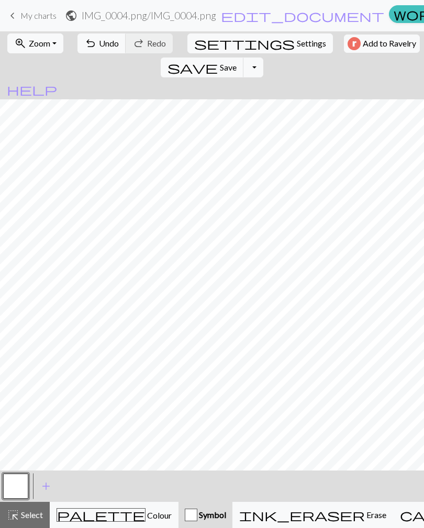
click at [134, 14] on h2 "IMG_0004.png / IMG_0004.png" at bounding box center [149, 15] width 134 height 12
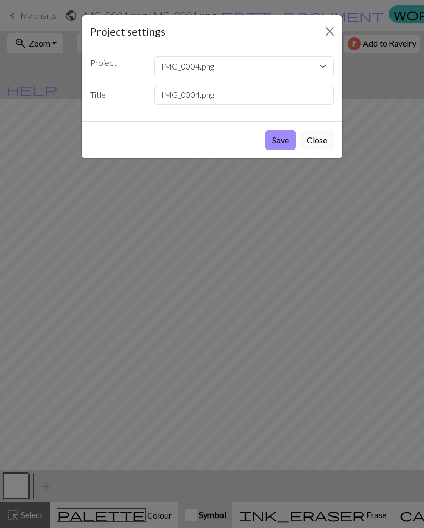
click at [318, 140] on button "Close" at bounding box center [317, 140] width 34 height 20
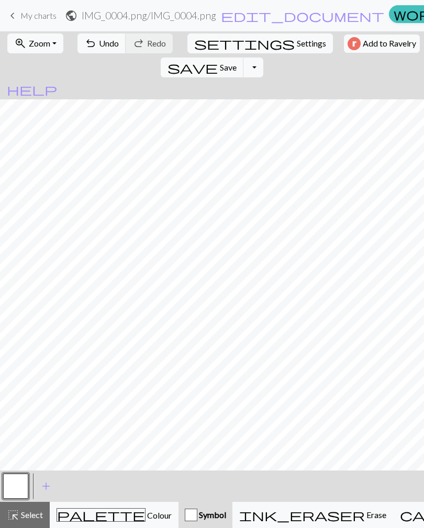
click at [230, 15] on span "edit_document" at bounding box center [302, 15] width 163 height 15
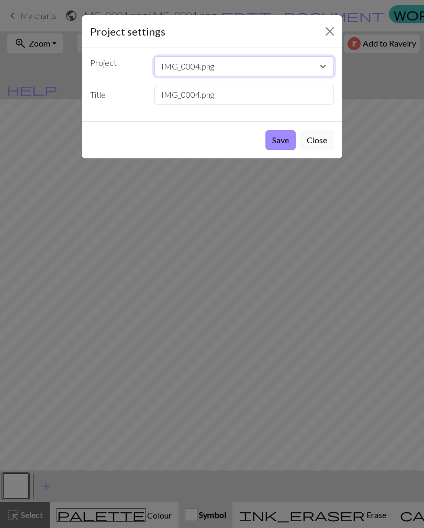
click at [320, 63] on select "IMG_0004.png" at bounding box center [244, 67] width 180 height 20
click at [278, 143] on button "Save" at bounding box center [280, 140] width 30 height 20
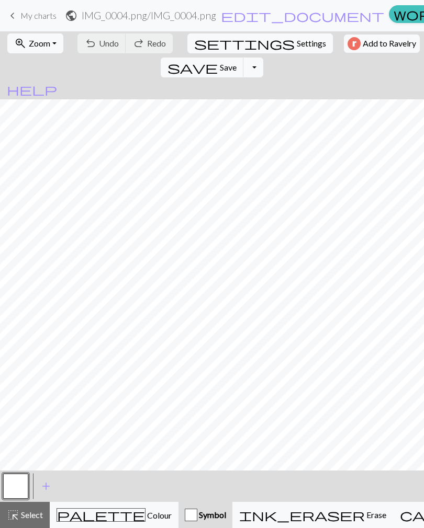
click at [71, 13] on span "public" at bounding box center [71, 15] width 13 height 15
click at [48, 486] on span "add" at bounding box center [46, 486] width 13 height 15
click at [5, 483] on button "button" at bounding box center [15, 486] width 25 height 25
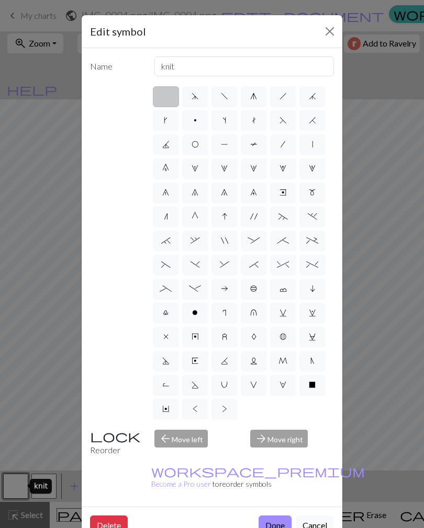
click at [319, 516] on button "Cancel" at bounding box center [315, 526] width 38 height 20
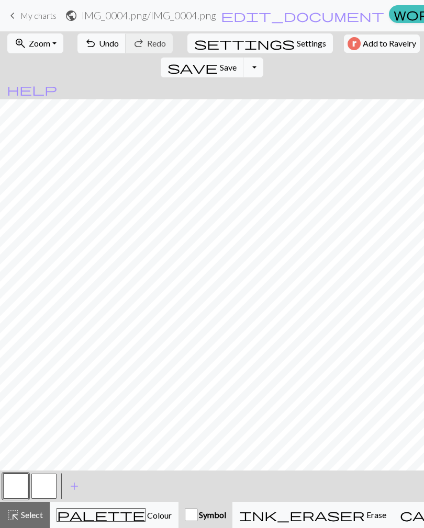
click at [145, 519] on span "Colour" at bounding box center [158, 516] width 26 height 10
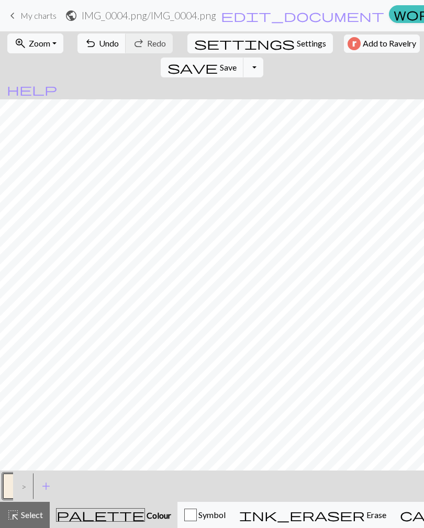
click at [22, 487] on div ">" at bounding box center [21, 486] width 17 height 28
click at [4, 478] on button "button" at bounding box center [15, 486] width 25 height 25
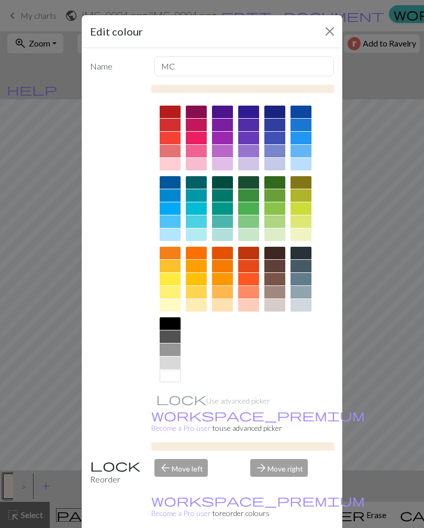
click at [191, 138] on div at bounding box center [196, 138] width 21 height 13
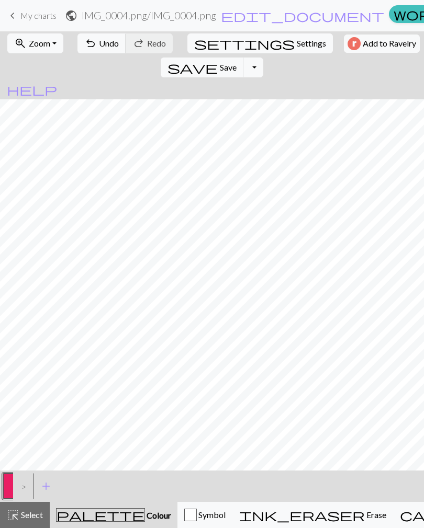
click at [20, 486] on div ">" at bounding box center [21, 486] width 17 height 28
click at [45, 486] on span "add" at bounding box center [46, 486] width 13 height 15
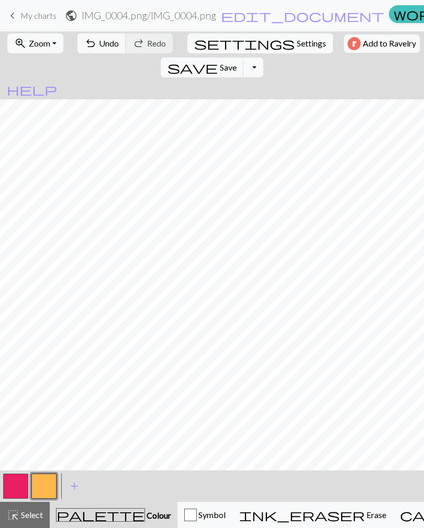
click at [72, 483] on span "add" at bounding box center [74, 486] width 13 height 15
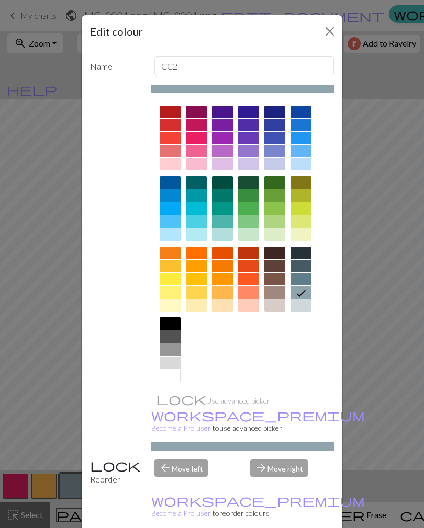
click at [192, 220] on div at bounding box center [196, 222] width 21 height 13
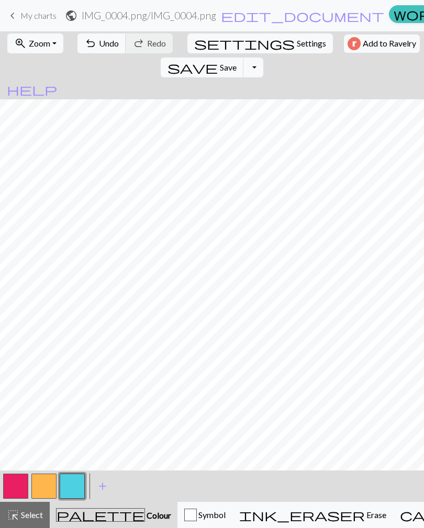
click at [97, 486] on span "add" at bounding box center [102, 486] width 13 height 15
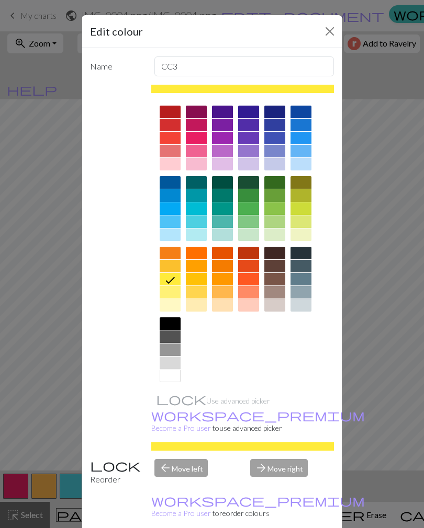
click at [244, 150] on div at bounding box center [248, 151] width 21 height 13
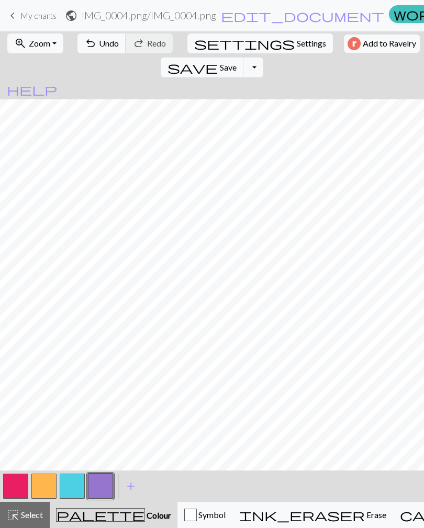
click at [124, 483] on button "add Add a colour" at bounding box center [131, 487] width 26 height 26
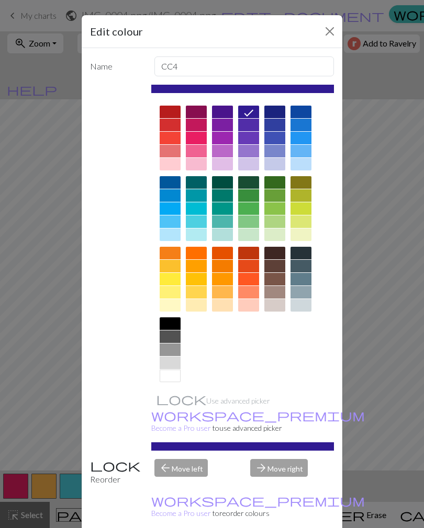
click at [169, 277] on div at bounding box center [170, 279] width 21 height 13
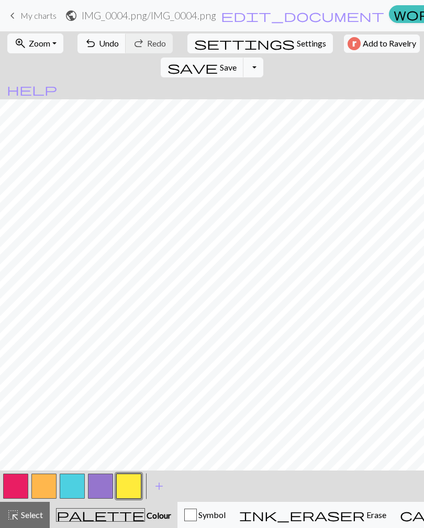
click at [130, 486] on button "button" at bounding box center [128, 486] width 25 height 25
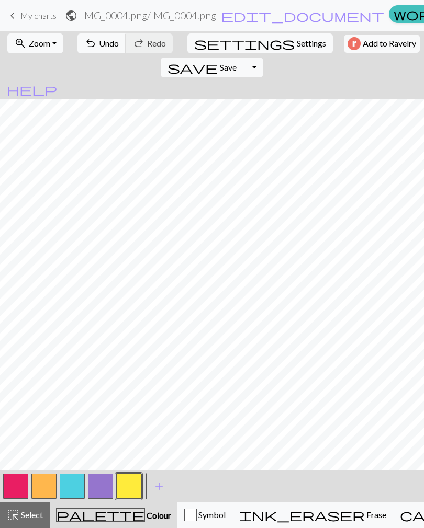
click at [99, 43] on span "Undo" at bounding box center [109, 43] width 20 height 10
click at [38, 511] on span "Select" at bounding box center [31, 515] width 24 height 10
click at [52, 41] on button "zoom_in Zoom Zoom" at bounding box center [35, 43] width 56 height 20
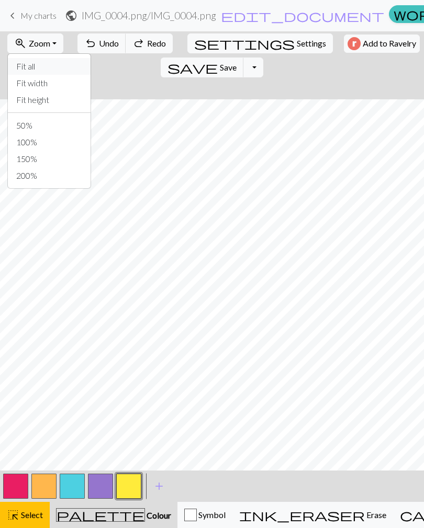
click at [38, 70] on button "Fit all" at bounding box center [49, 66] width 83 height 17
